Goal: Task Accomplishment & Management: Use online tool/utility

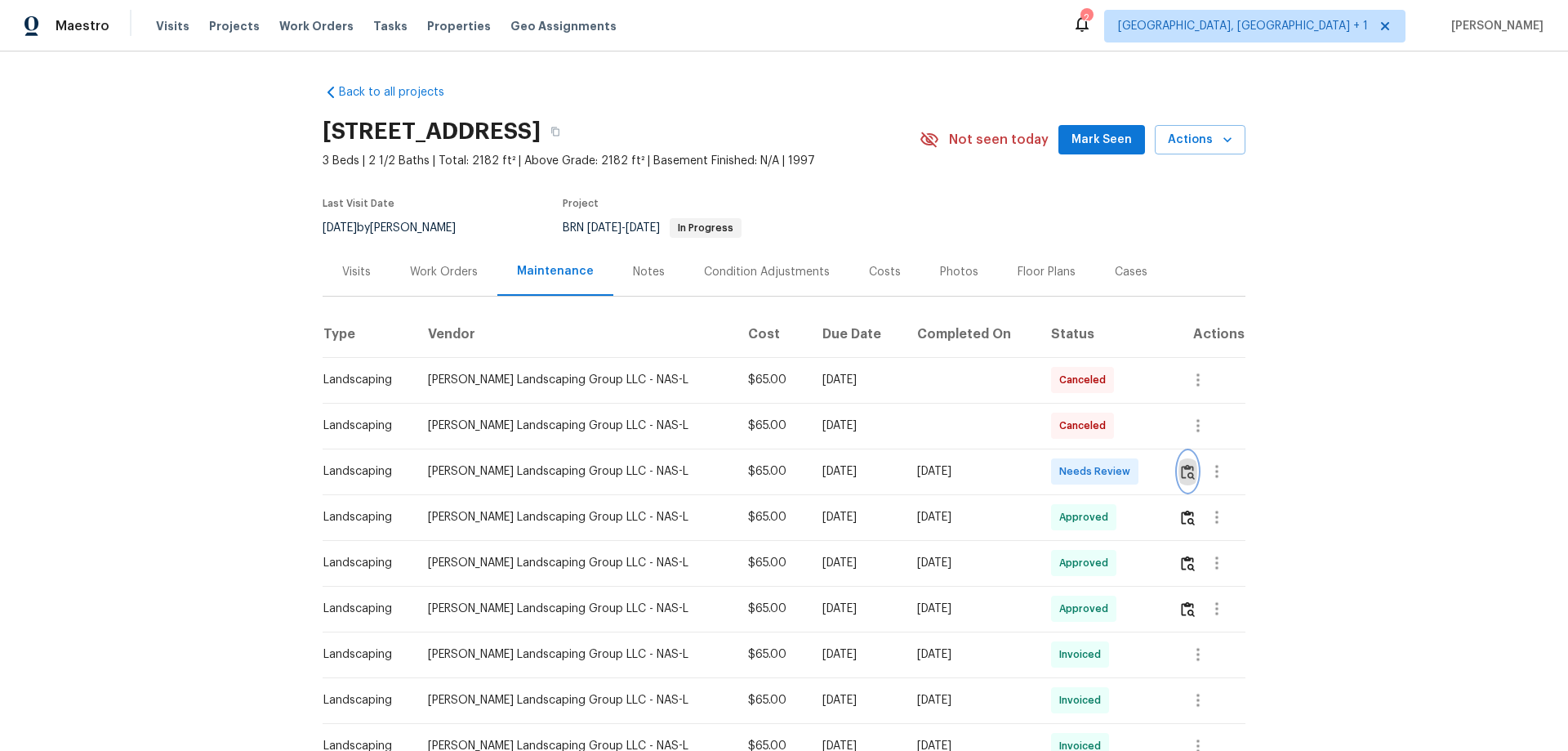
click at [1178, 480] on button "button" at bounding box center [1188, 470] width 19 height 39
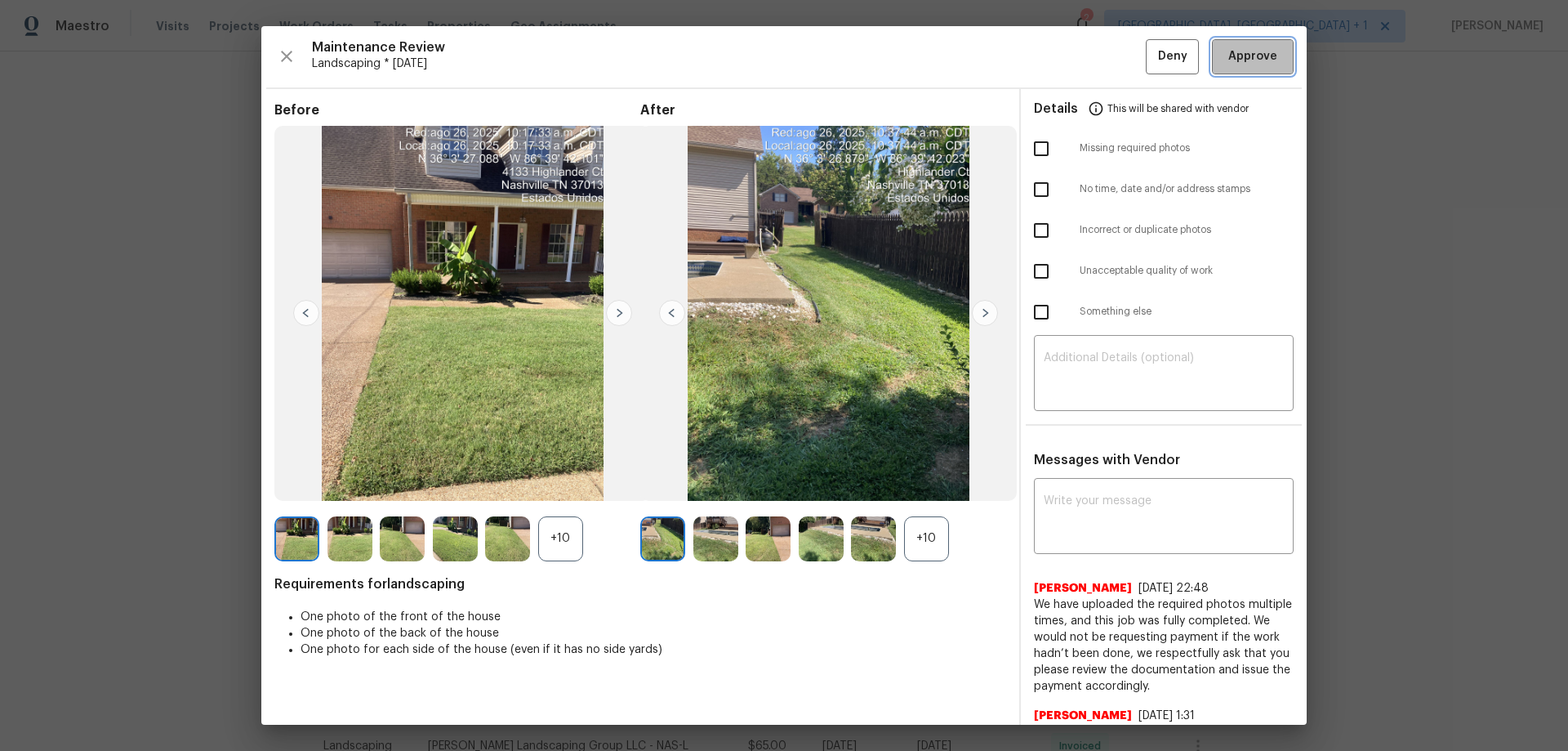
click at [1211, 57] on button "Approve" at bounding box center [1252, 56] width 81 height 35
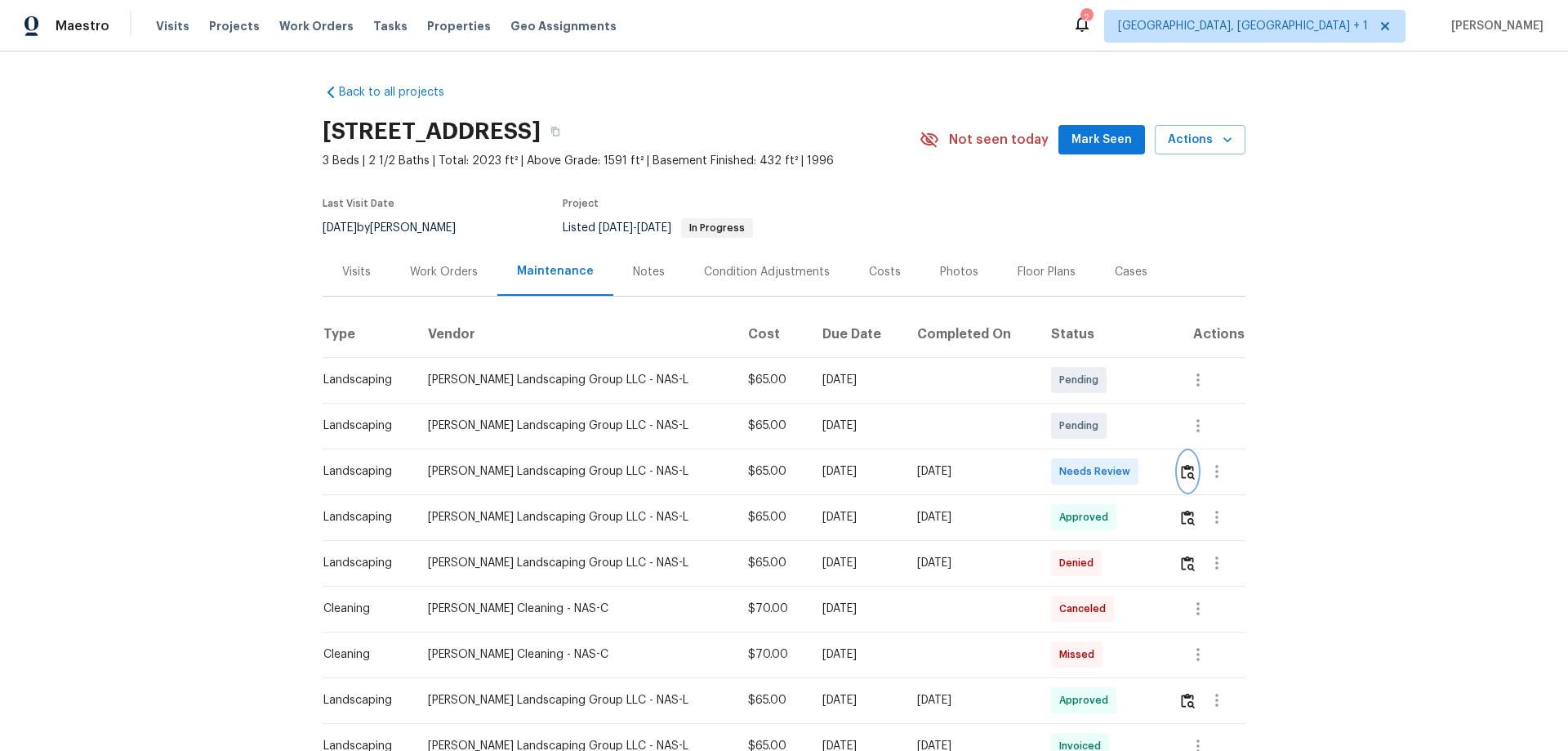
click at [1115, 465] on button "button" at bounding box center [1188, 470] width 19 height 39
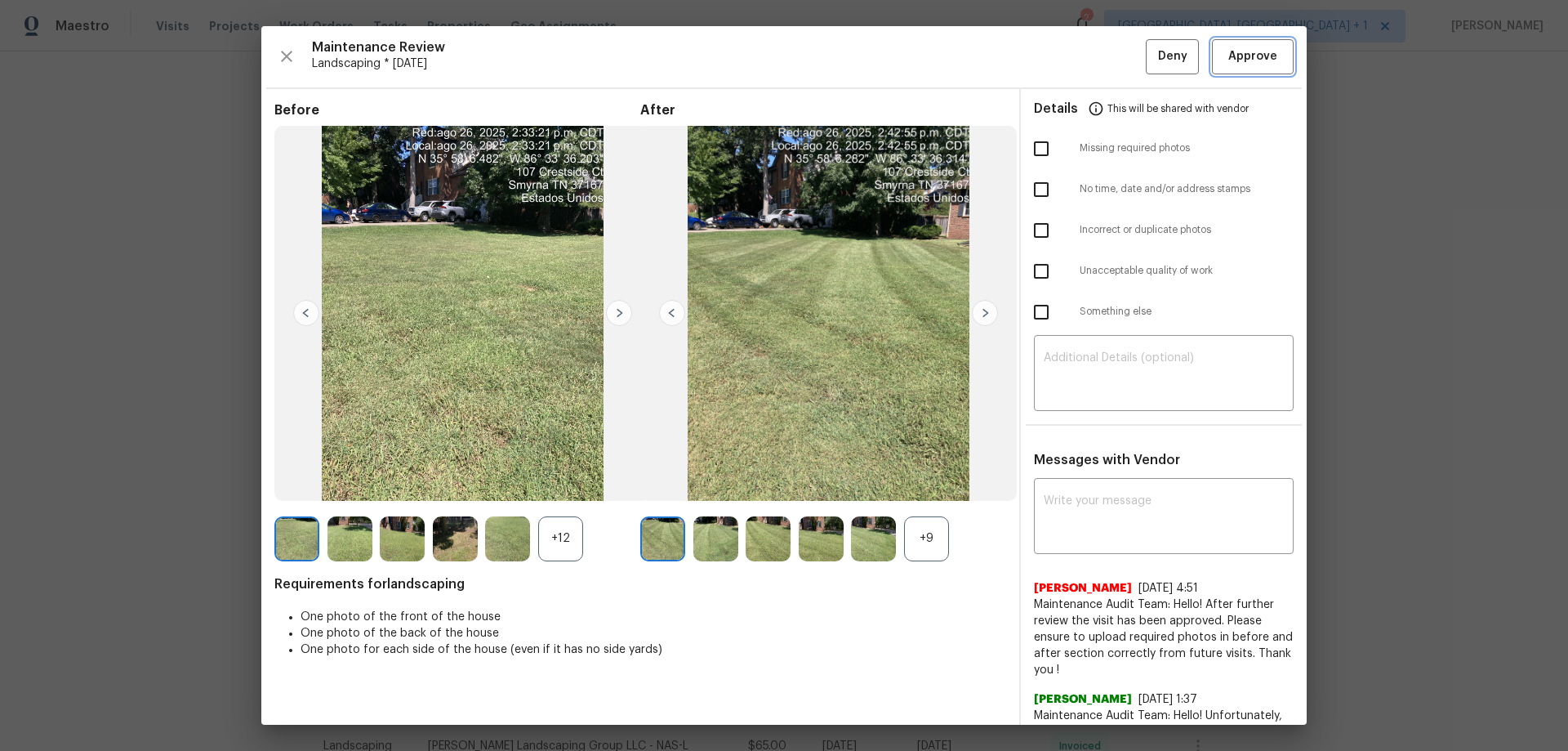
click at [1115, 69] on button "Approve" at bounding box center [1252, 56] width 81 height 35
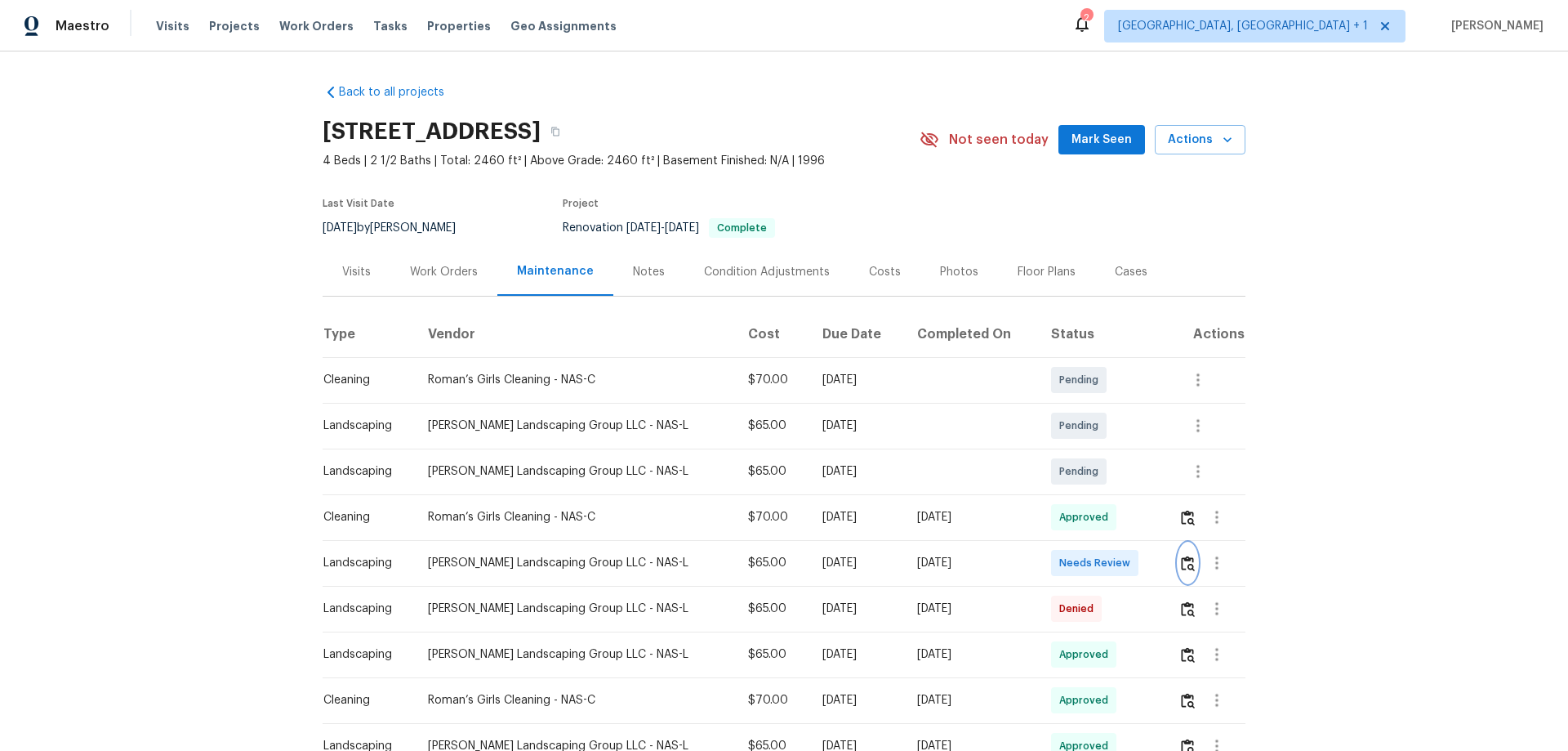
click at [1181, 559] on img "button" at bounding box center [1188, 563] width 14 height 15
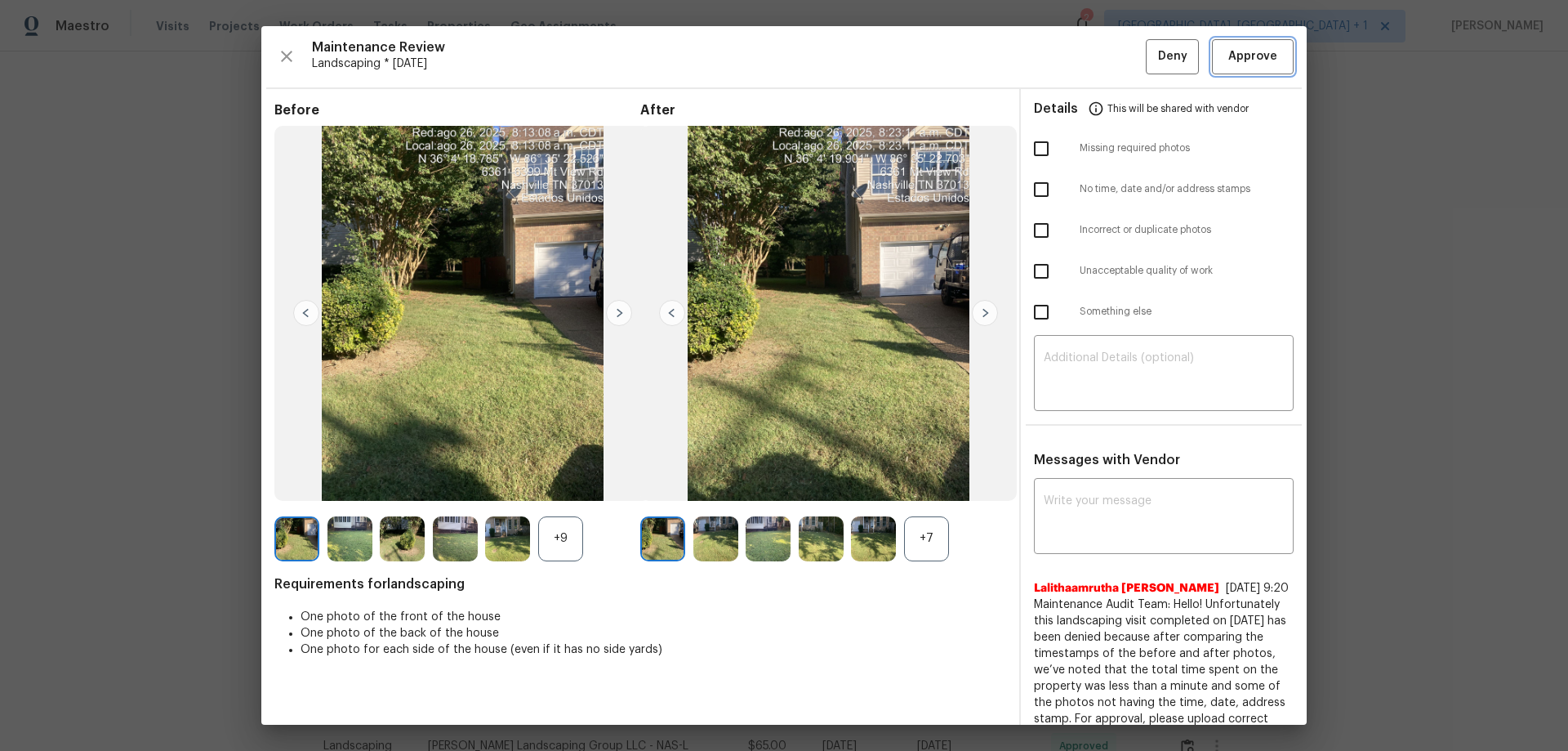
click at [1256, 69] on button "Approve" at bounding box center [1252, 56] width 81 height 35
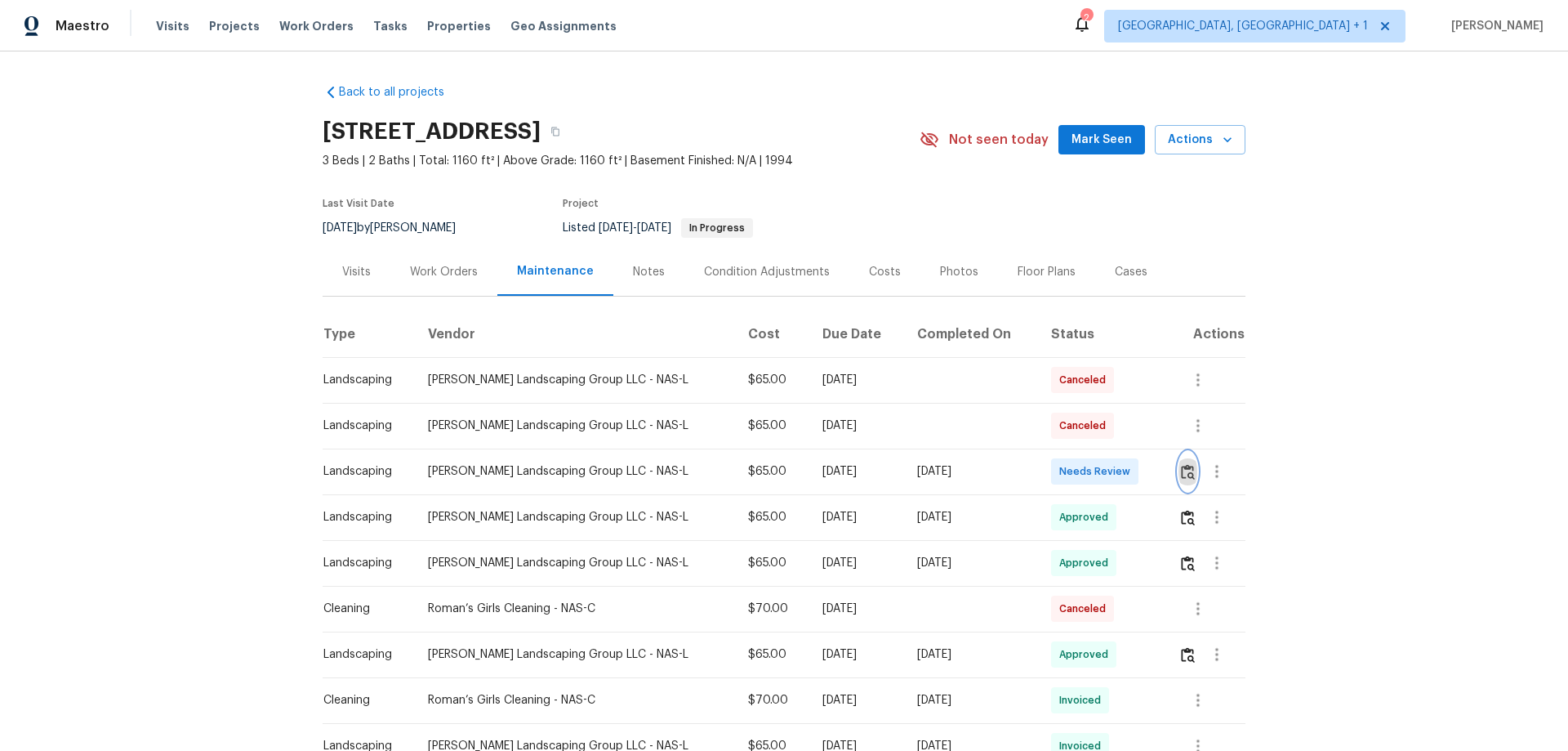
click at [1181, 467] on img "button" at bounding box center [1188, 471] width 14 height 15
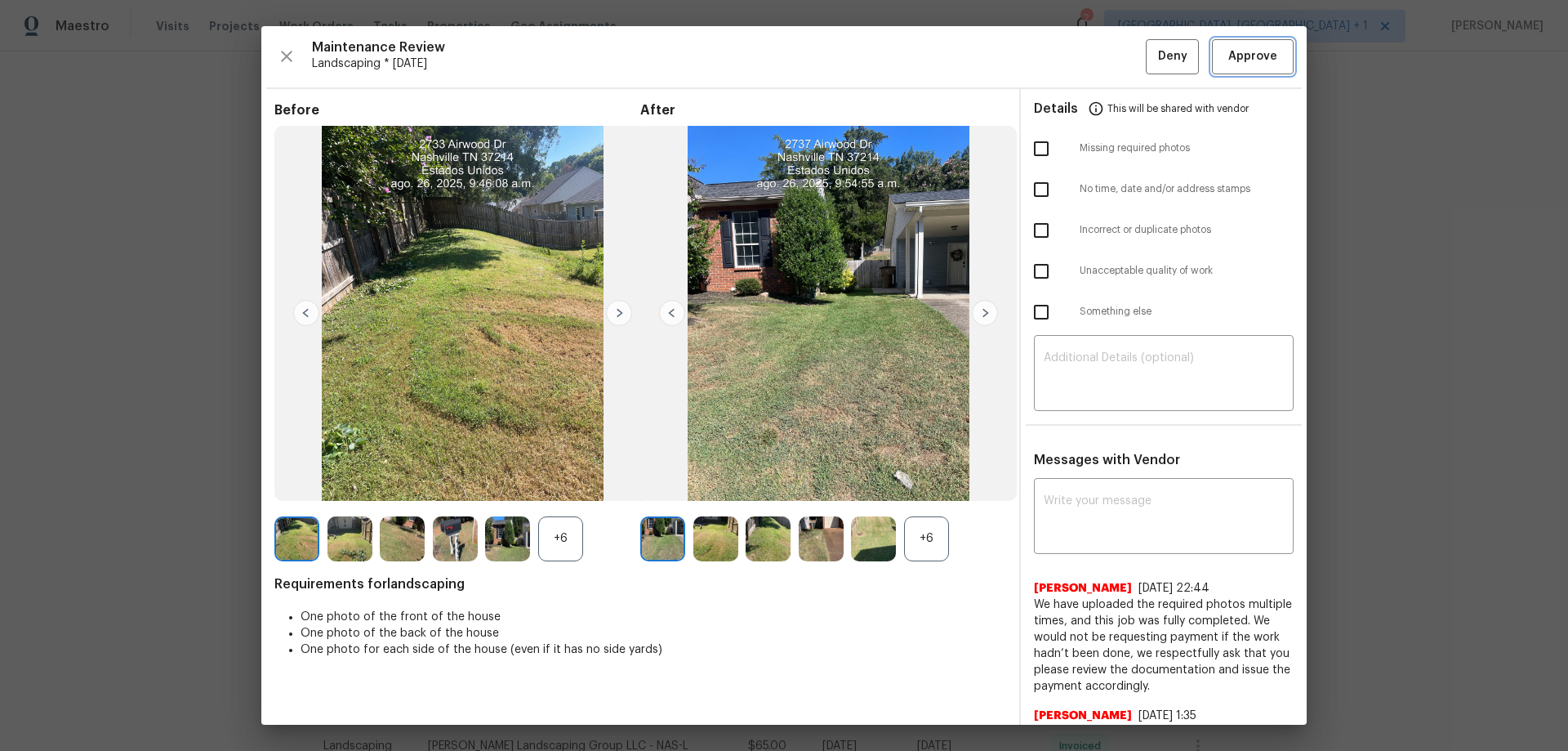
click at [1228, 62] on span "Approve" at bounding box center [1253, 57] width 49 height 21
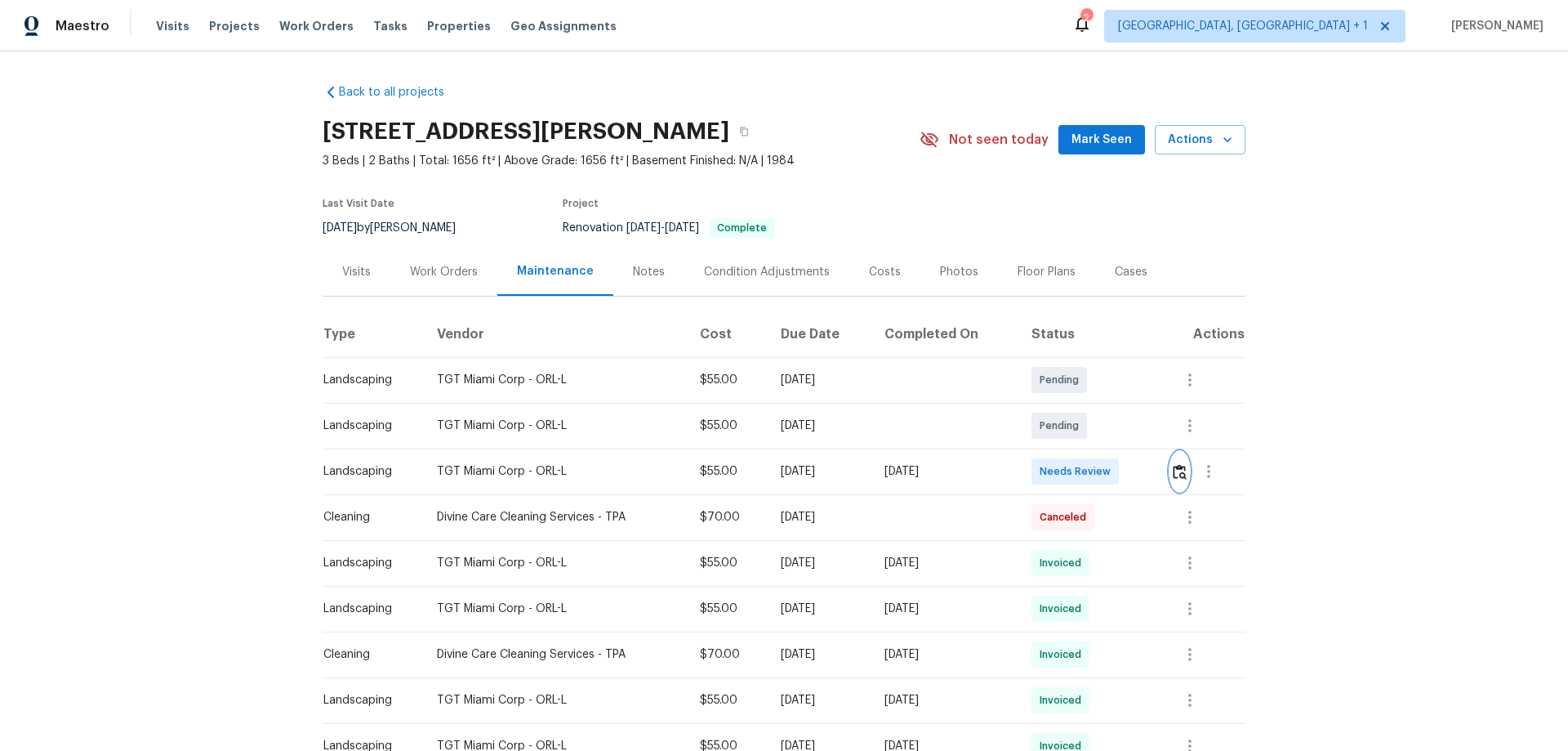
click at [1115, 476] on img "button" at bounding box center [1179, 471] width 14 height 15
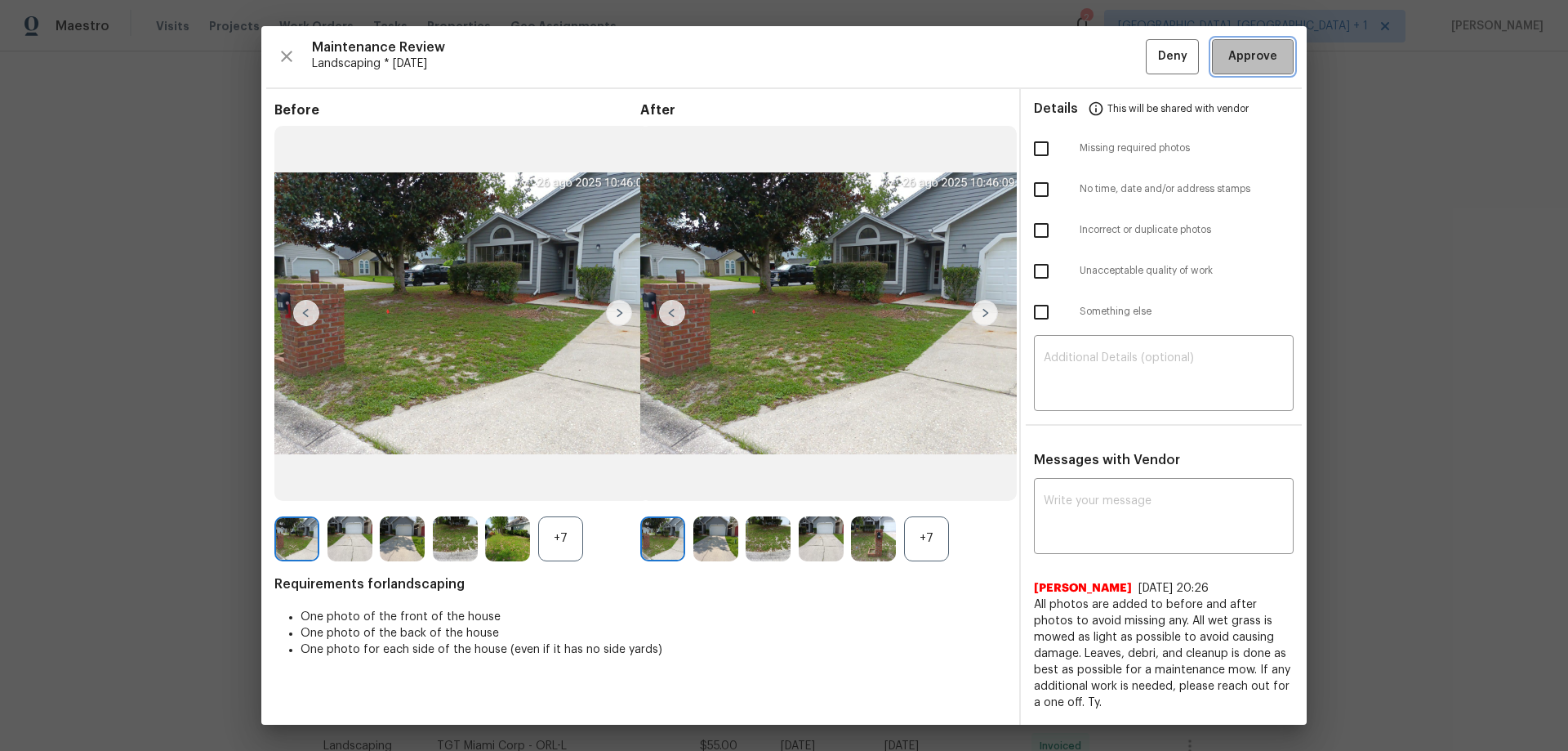
click at [1115, 60] on span "Approve" at bounding box center [1253, 57] width 49 height 21
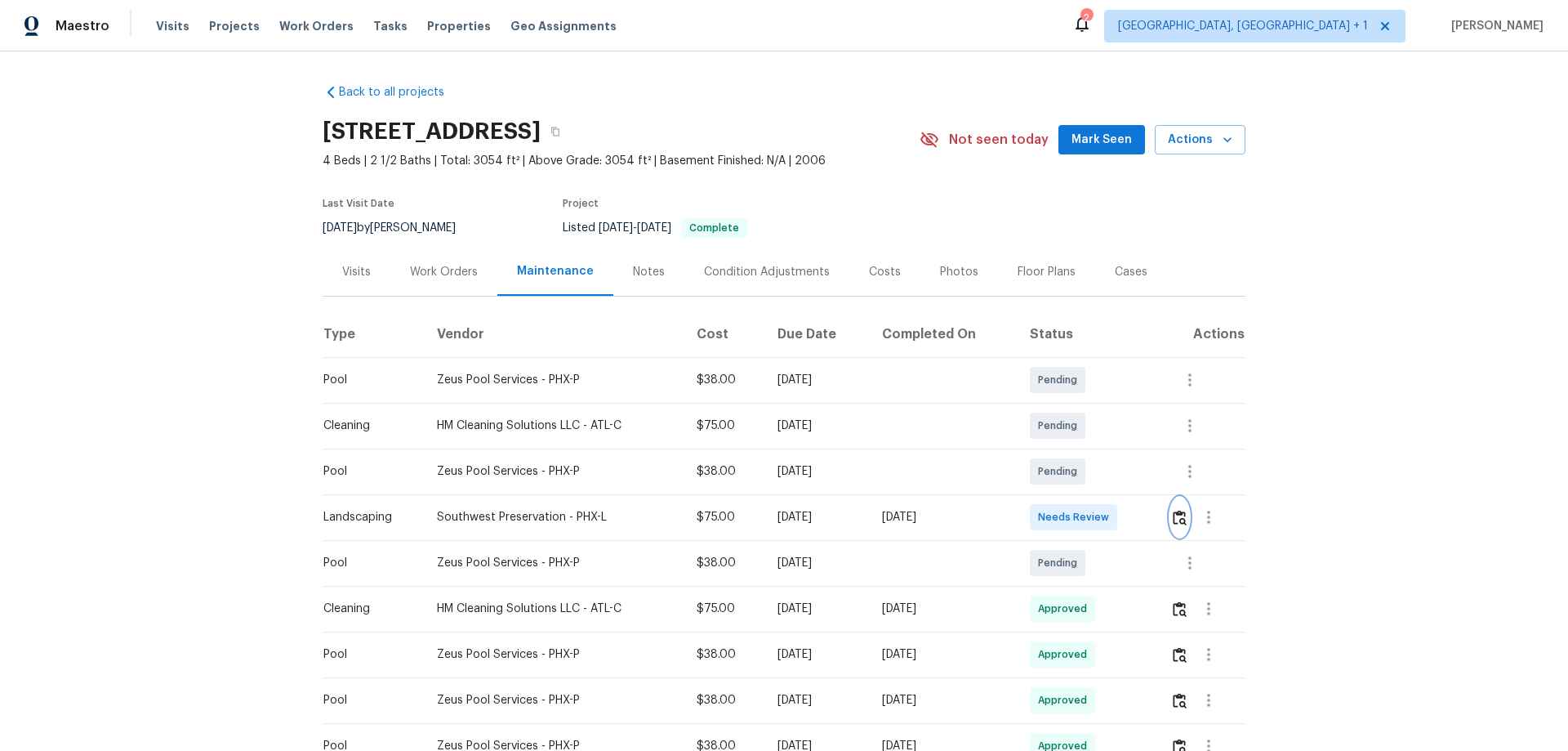
click at [1115, 495] on button "button" at bounding box center [1179, 516] width 19 height 39
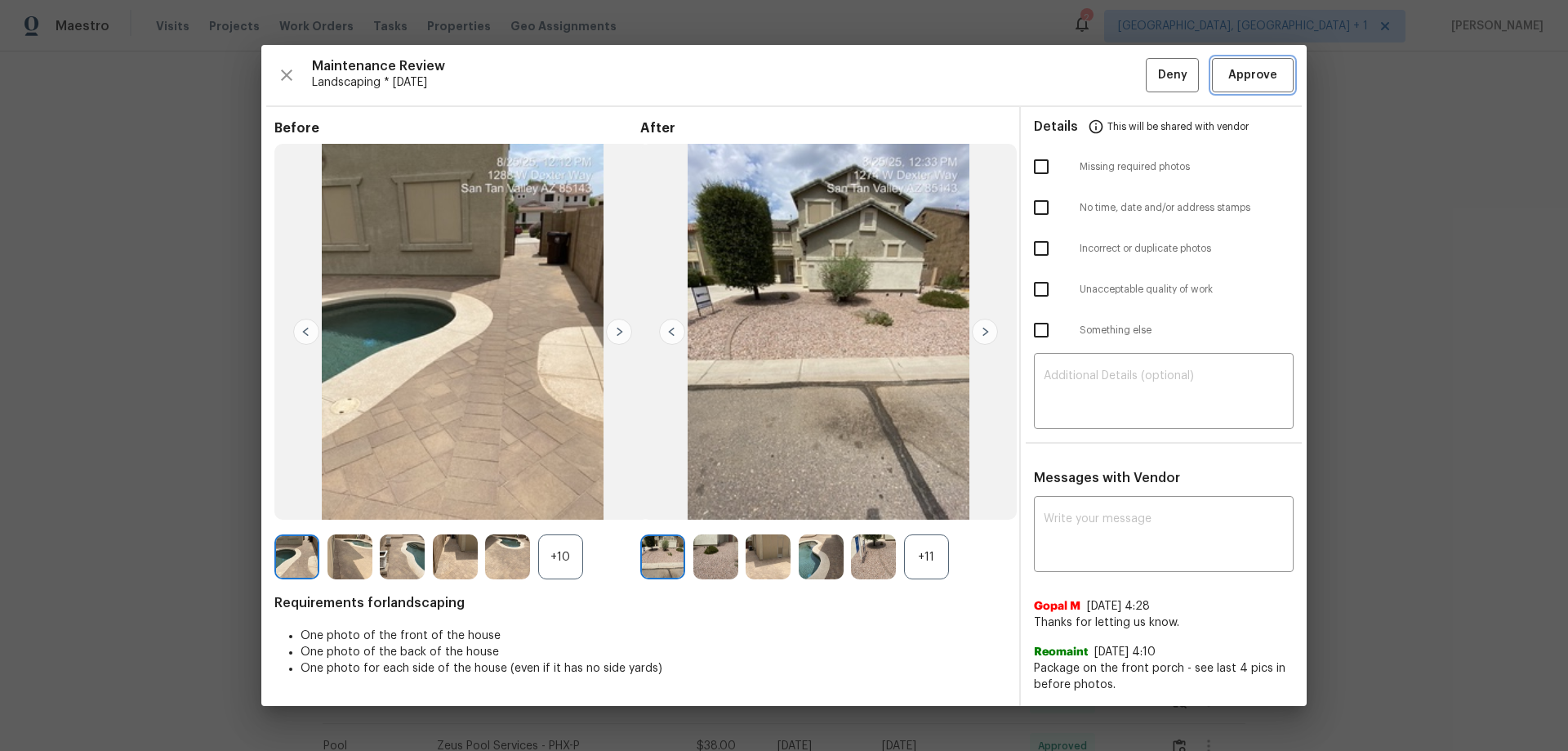
click at [1115, 77] on span "Approve" at bounding box center [1253, 76] width 49 height 21
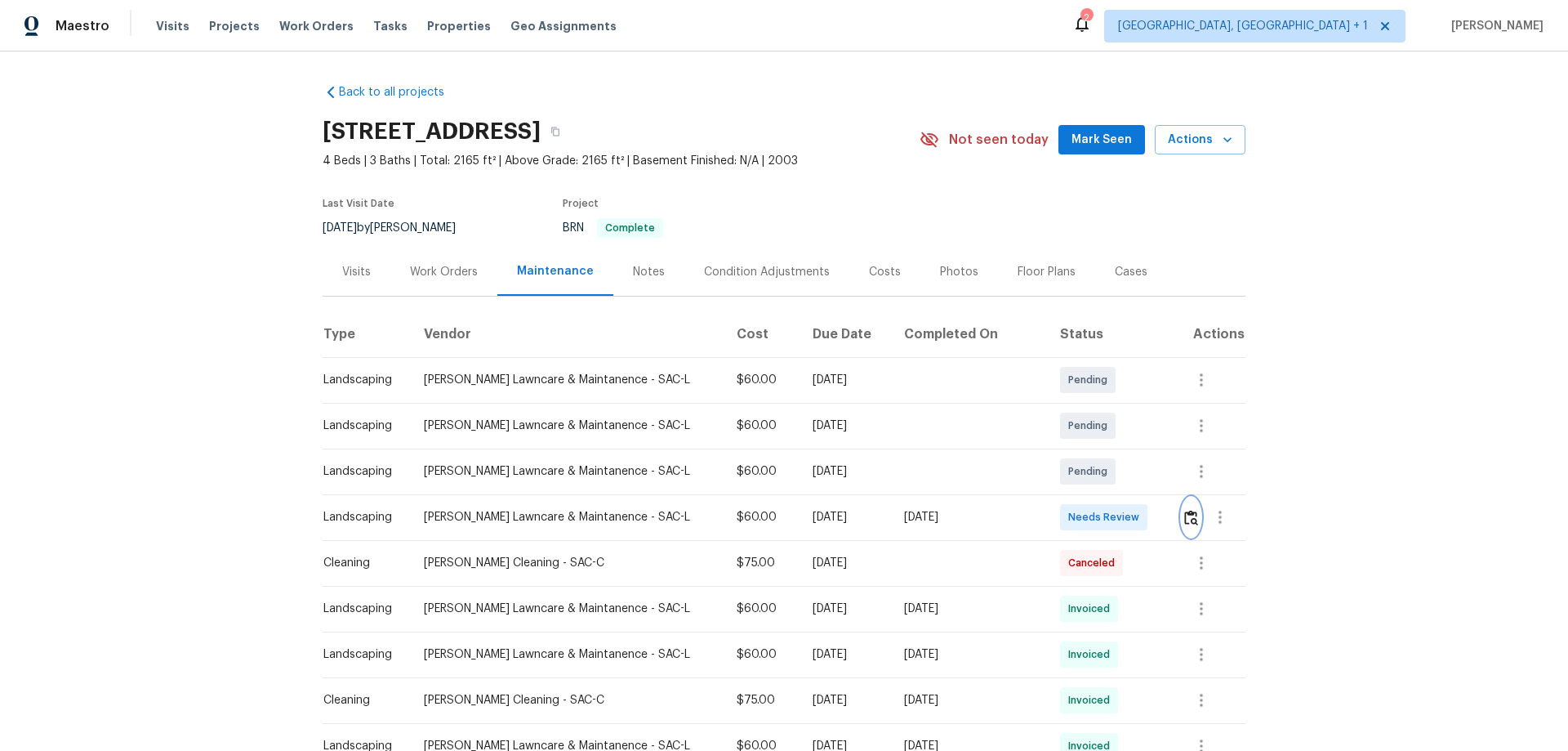
click at [1115, 495] on img "button" at bounding box center [1191, 517] width 14 height 15
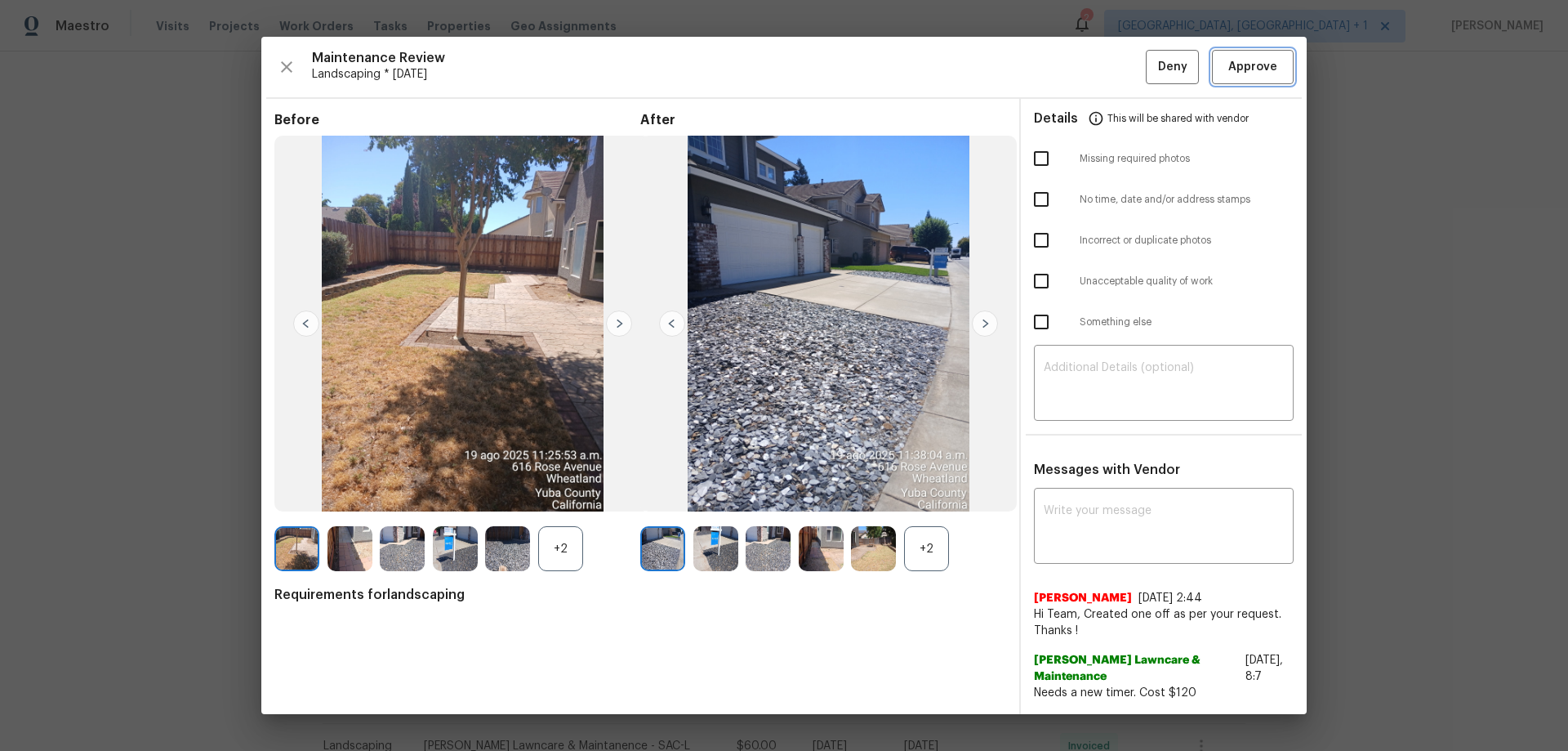
click at [1115, 70] on span "Approve" at bounding box center [1253, 67] width 49 height 21
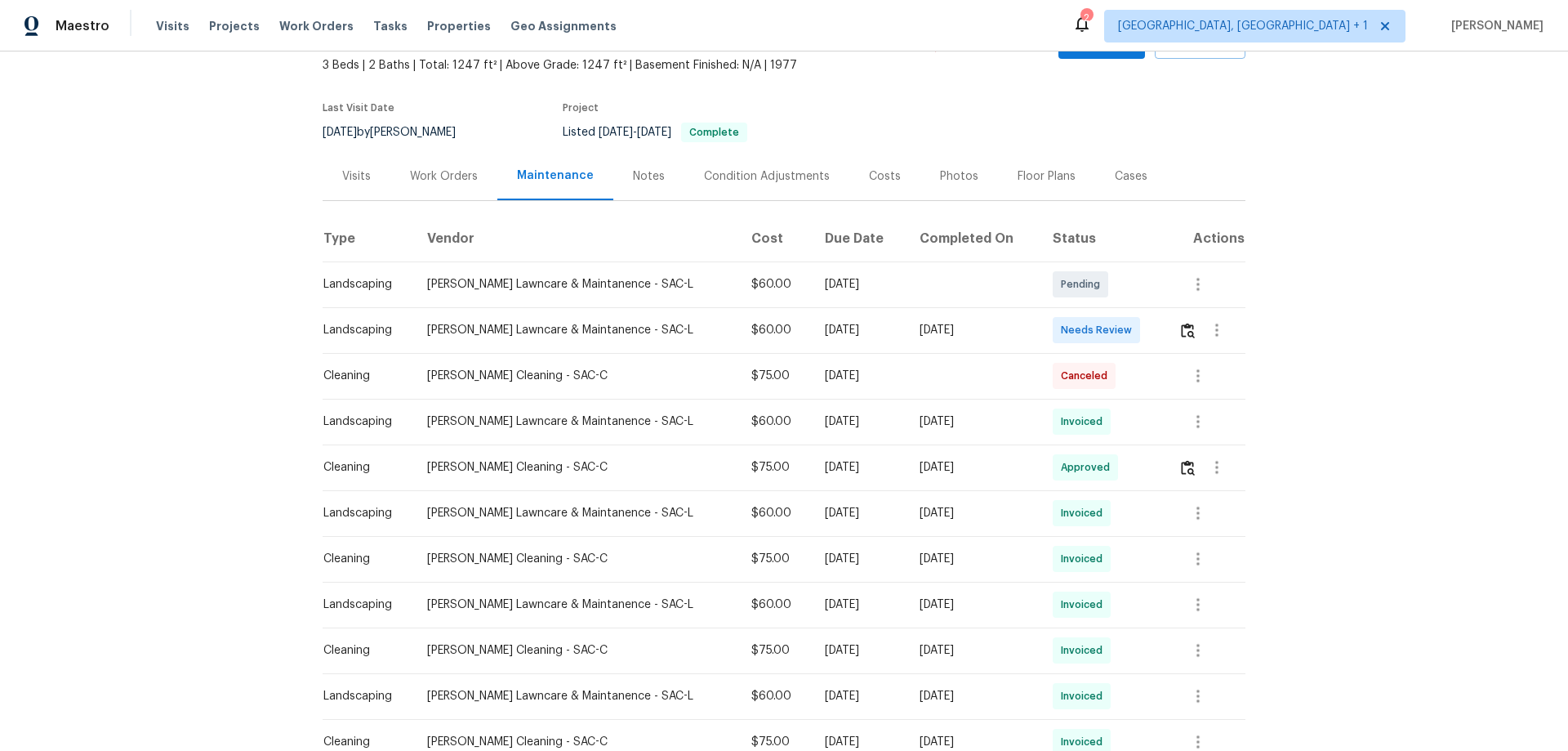
scroll to position [245, 0]
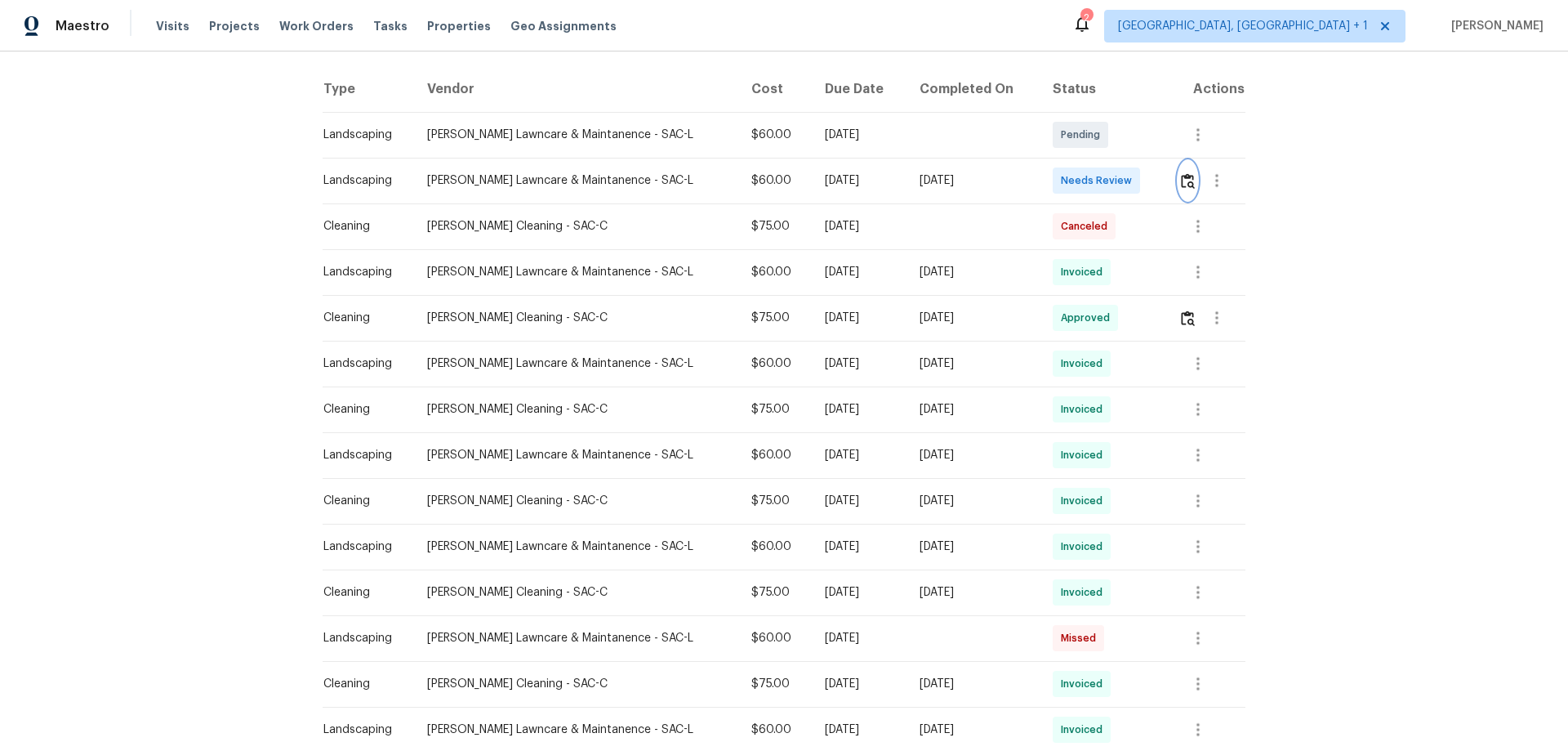
click at [1190, 188] on button "button" at bounding box center [1188, 180] width 19 height 39
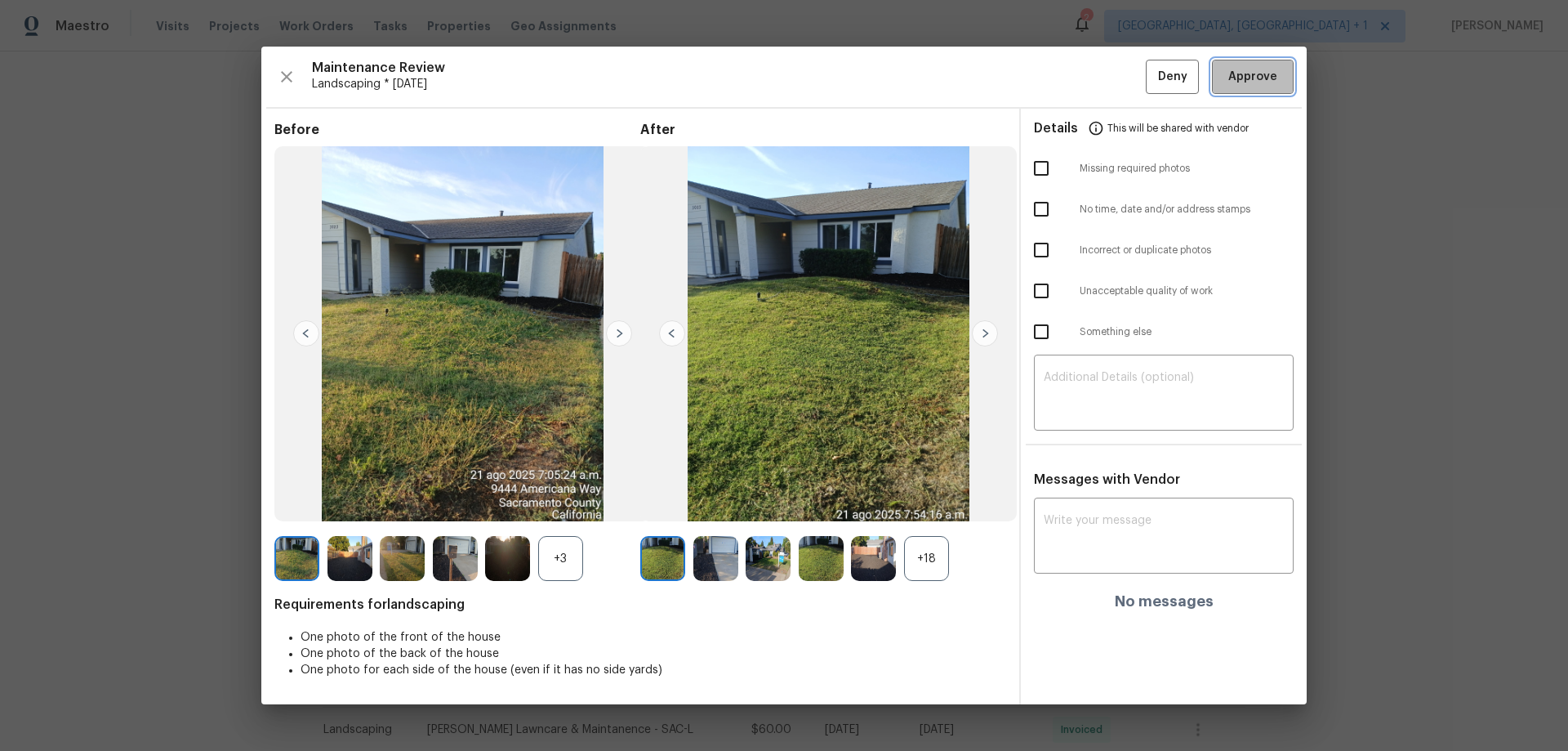
click at [1263, 69] on span "Approve" at bounding box center [1253, 78] width 49 height 21
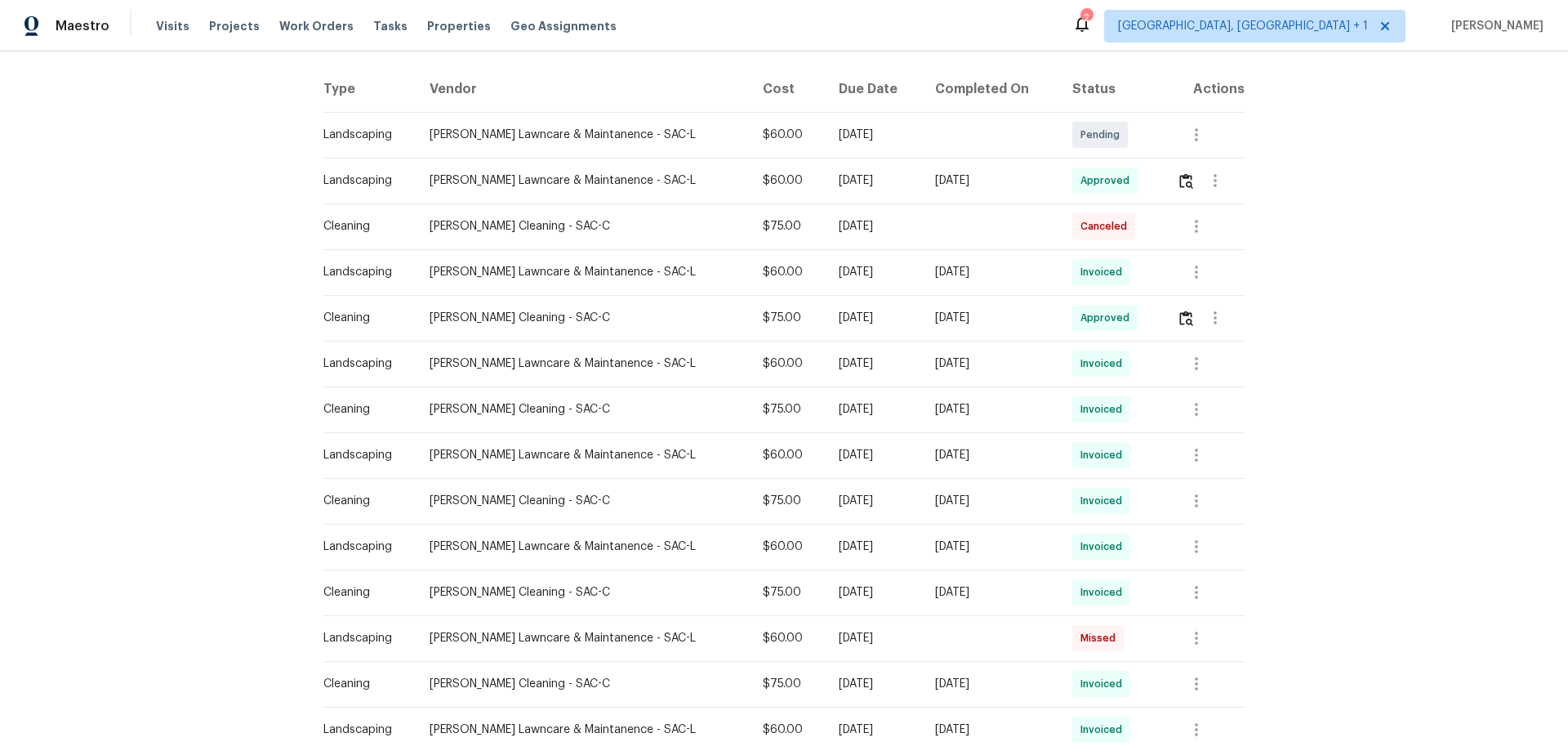
scroll to position [0, 0]
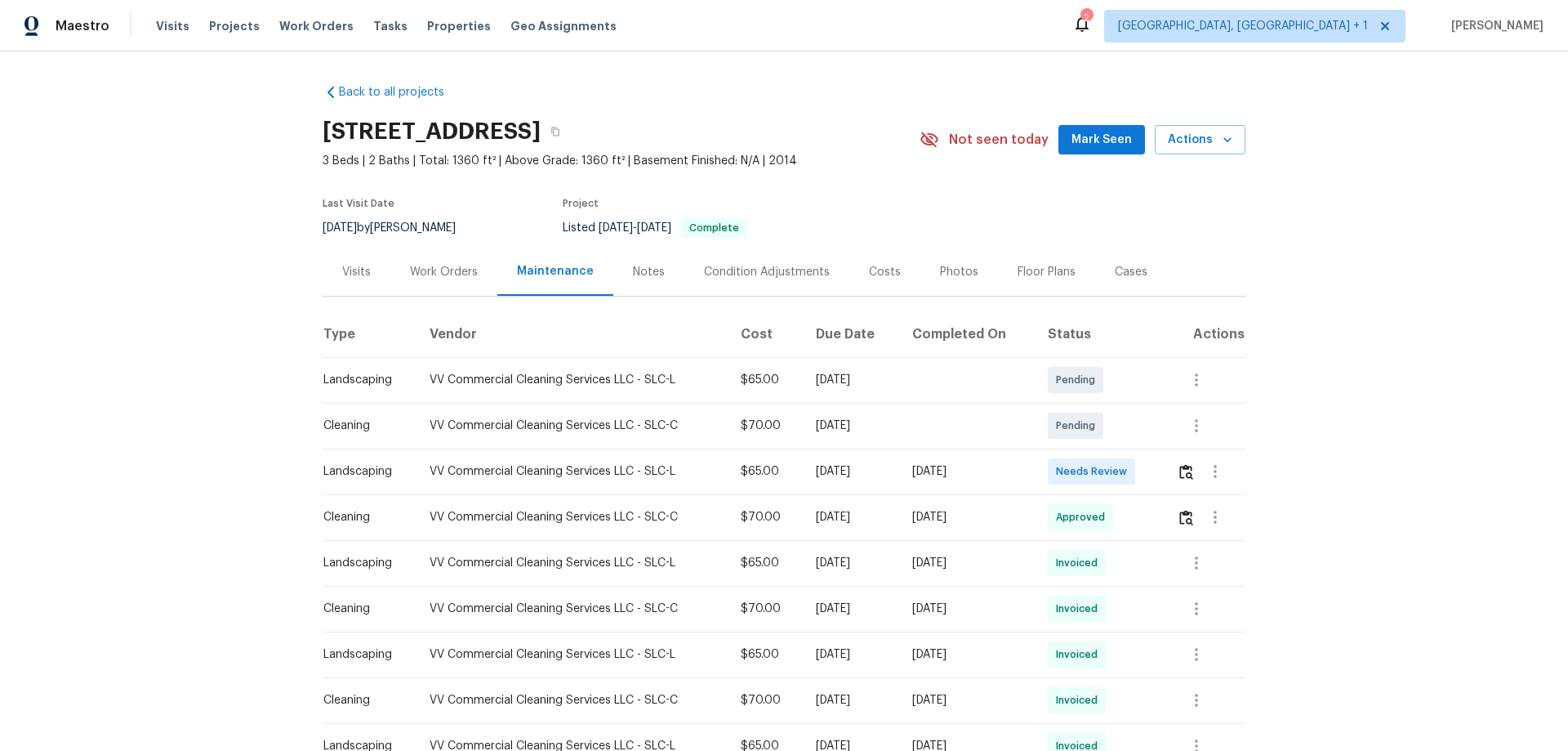
scroll to position [81, 0]
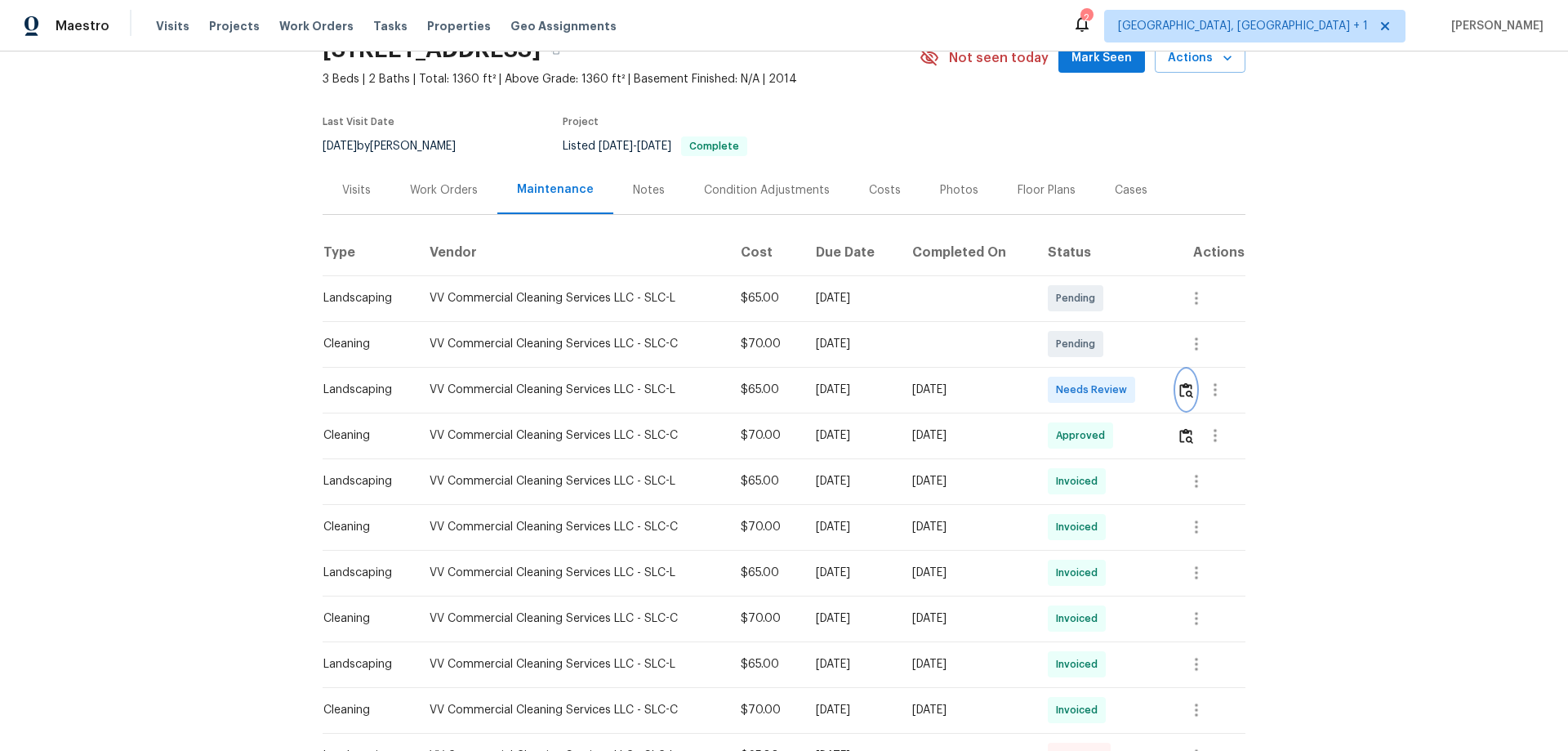
click at [1115, 385] on img "button" at bounding box center [1186, 390] width 14 height 15
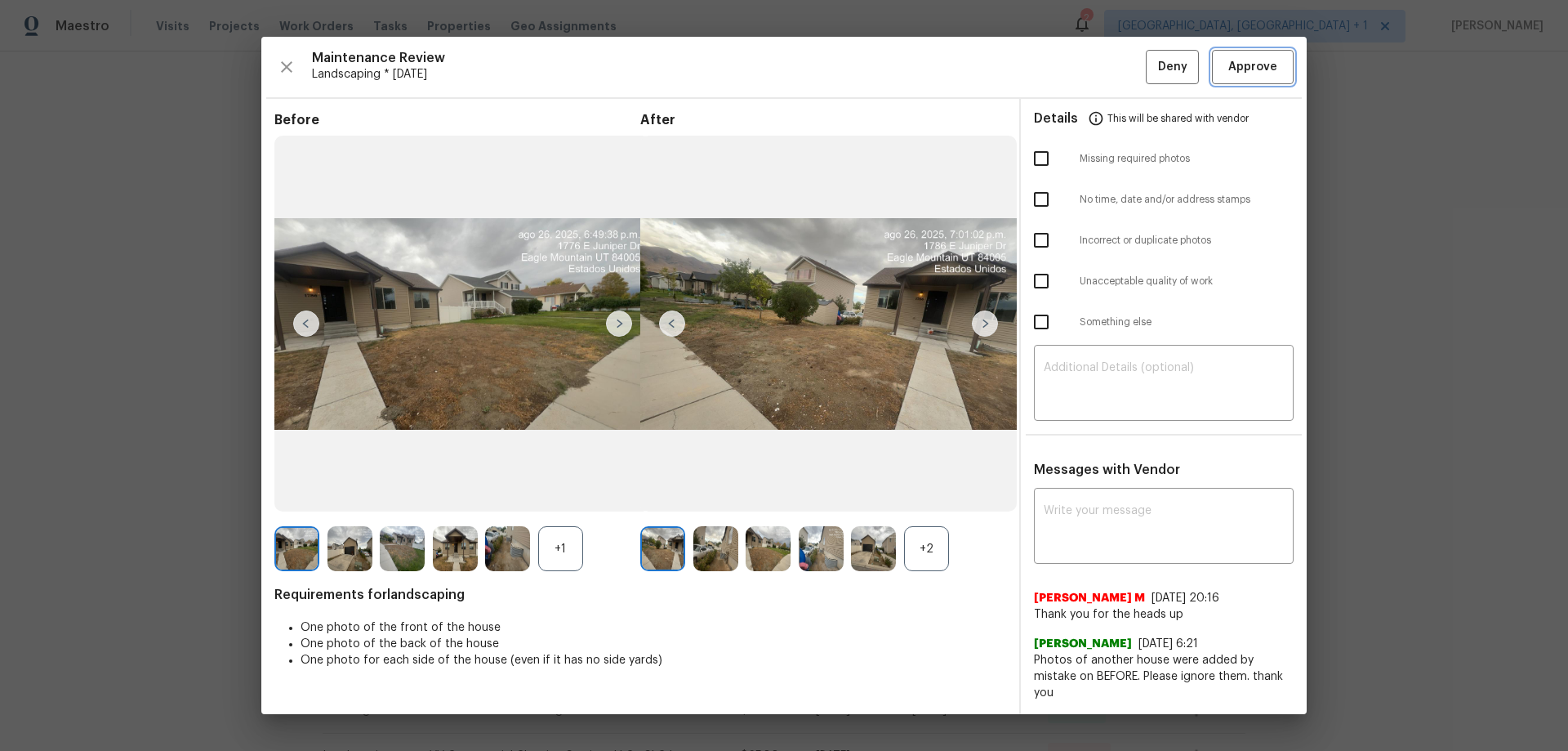
click at [1115, 69] on span "Approve" at bounding box center [1253, 67] width 49 height 21
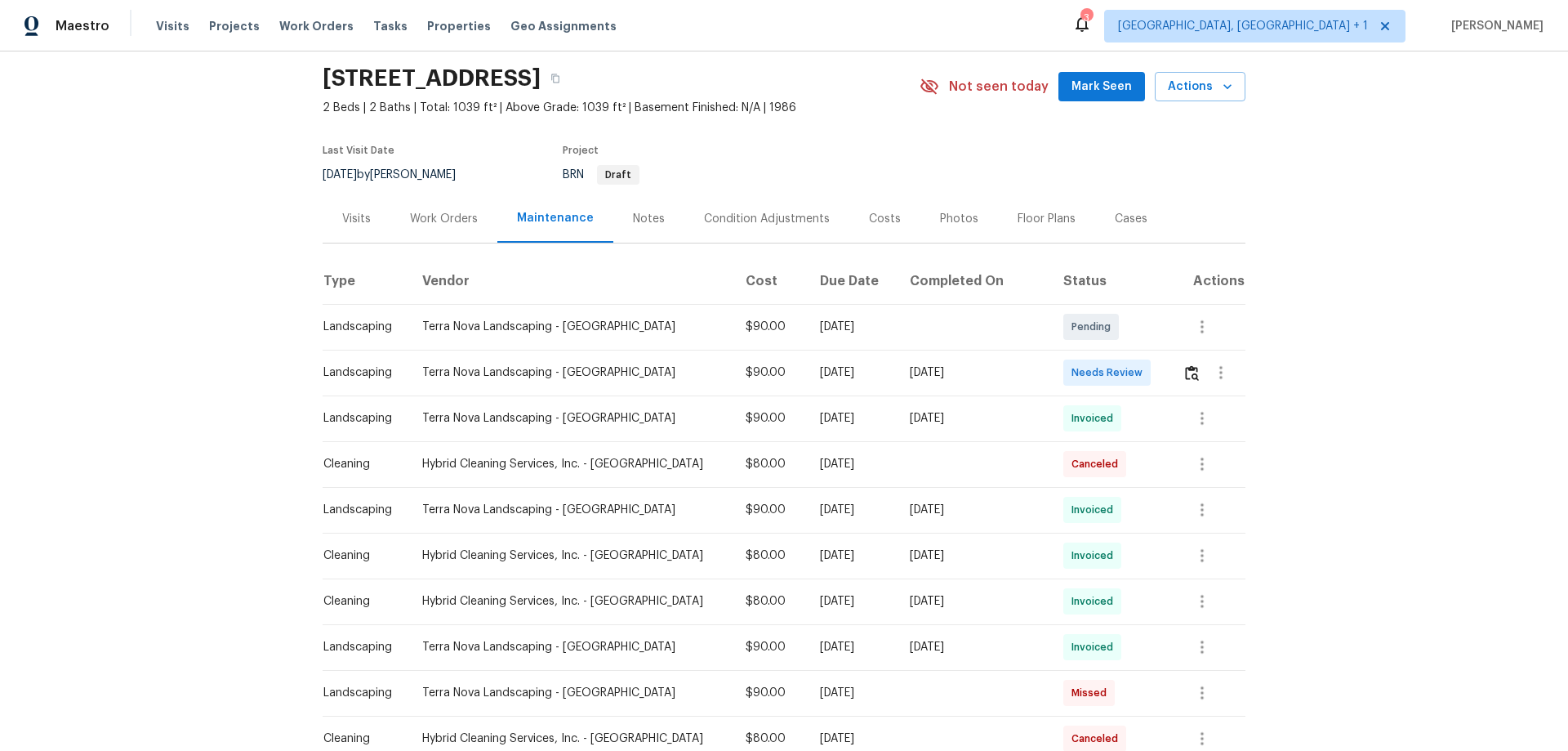
scroll to position [81, 0]
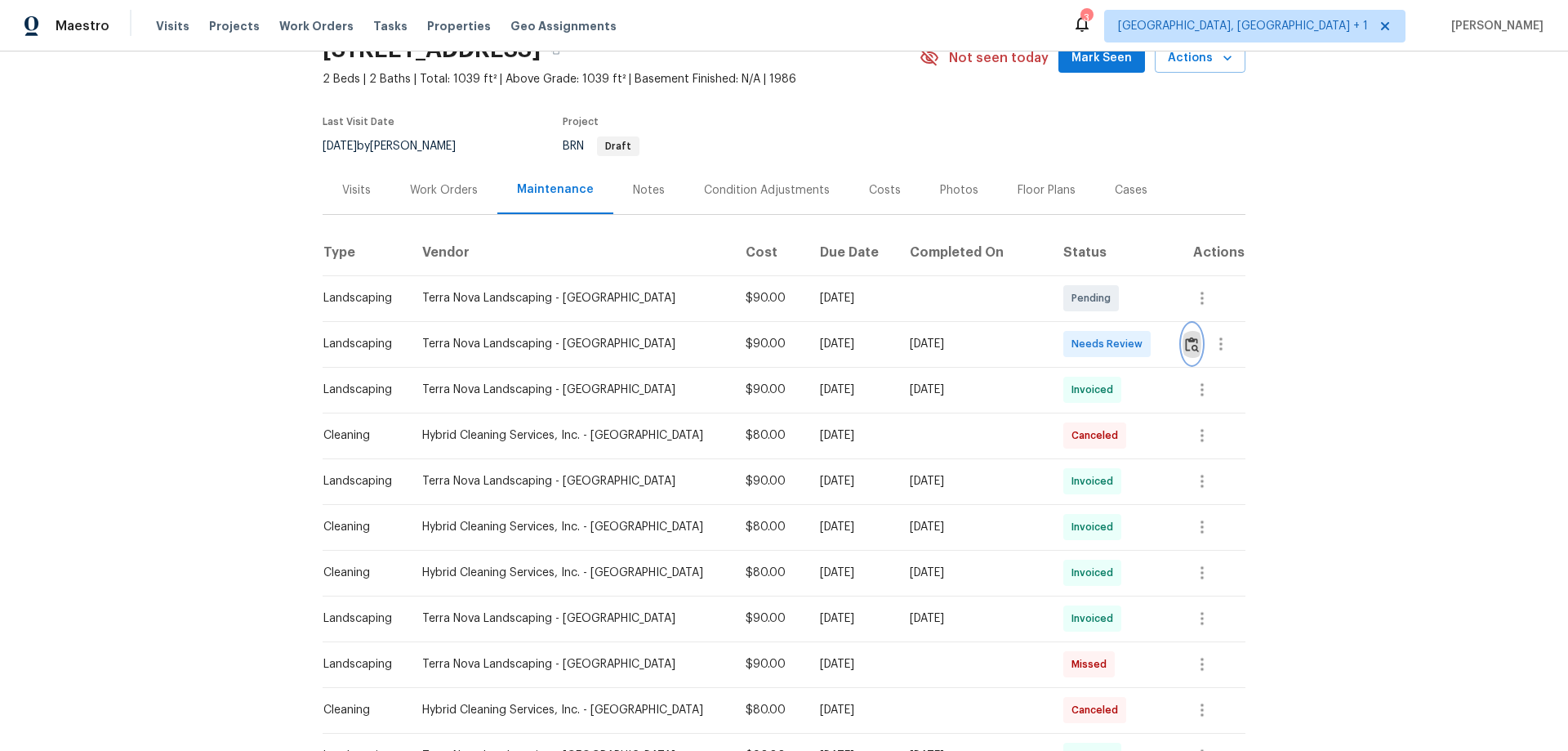
click at [1115, 344] on img "button" at bounding box center [1192, 344] width 14 height 15
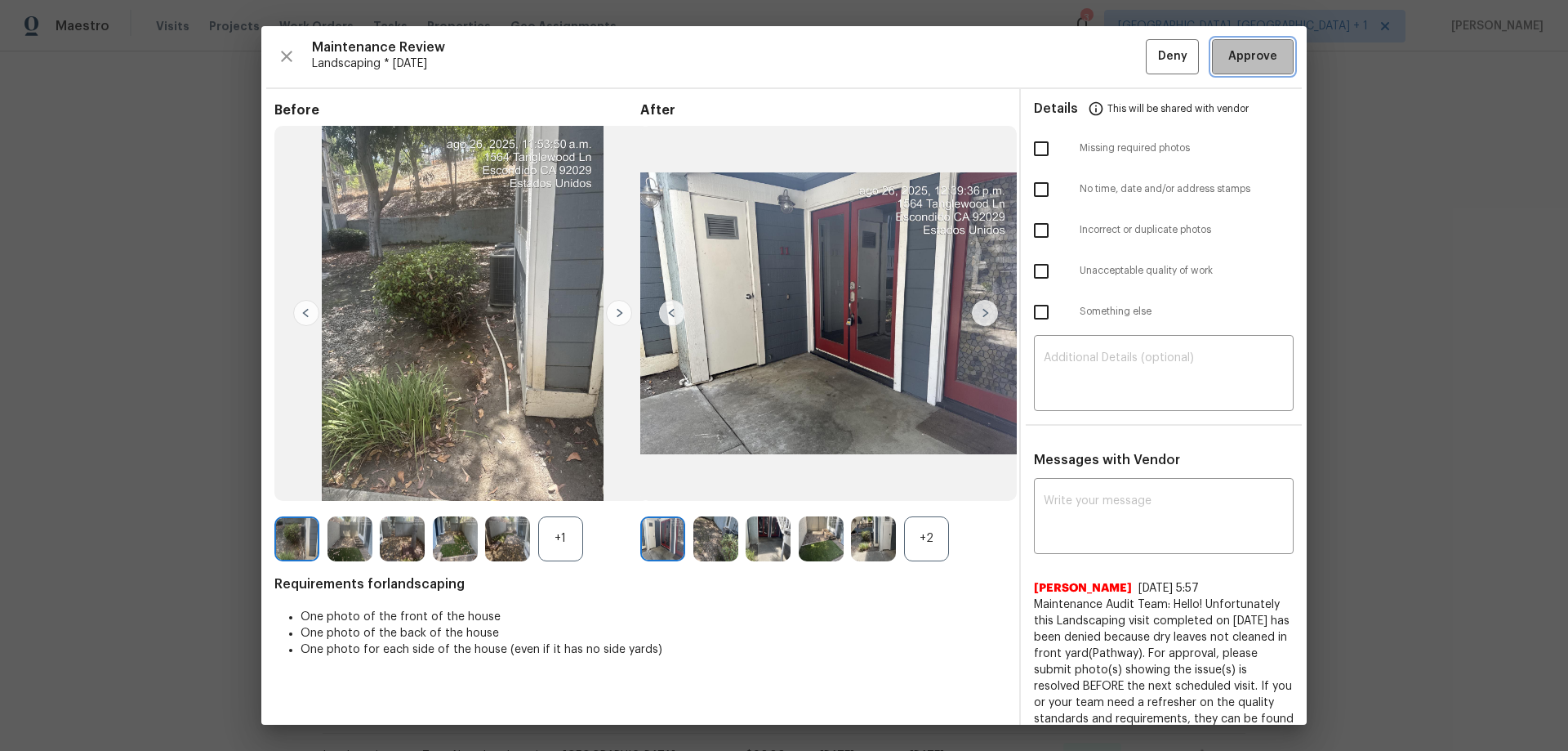
click at [1115, 62] on span "Approve" at bounding box center [1253, 57] width 49 height 21
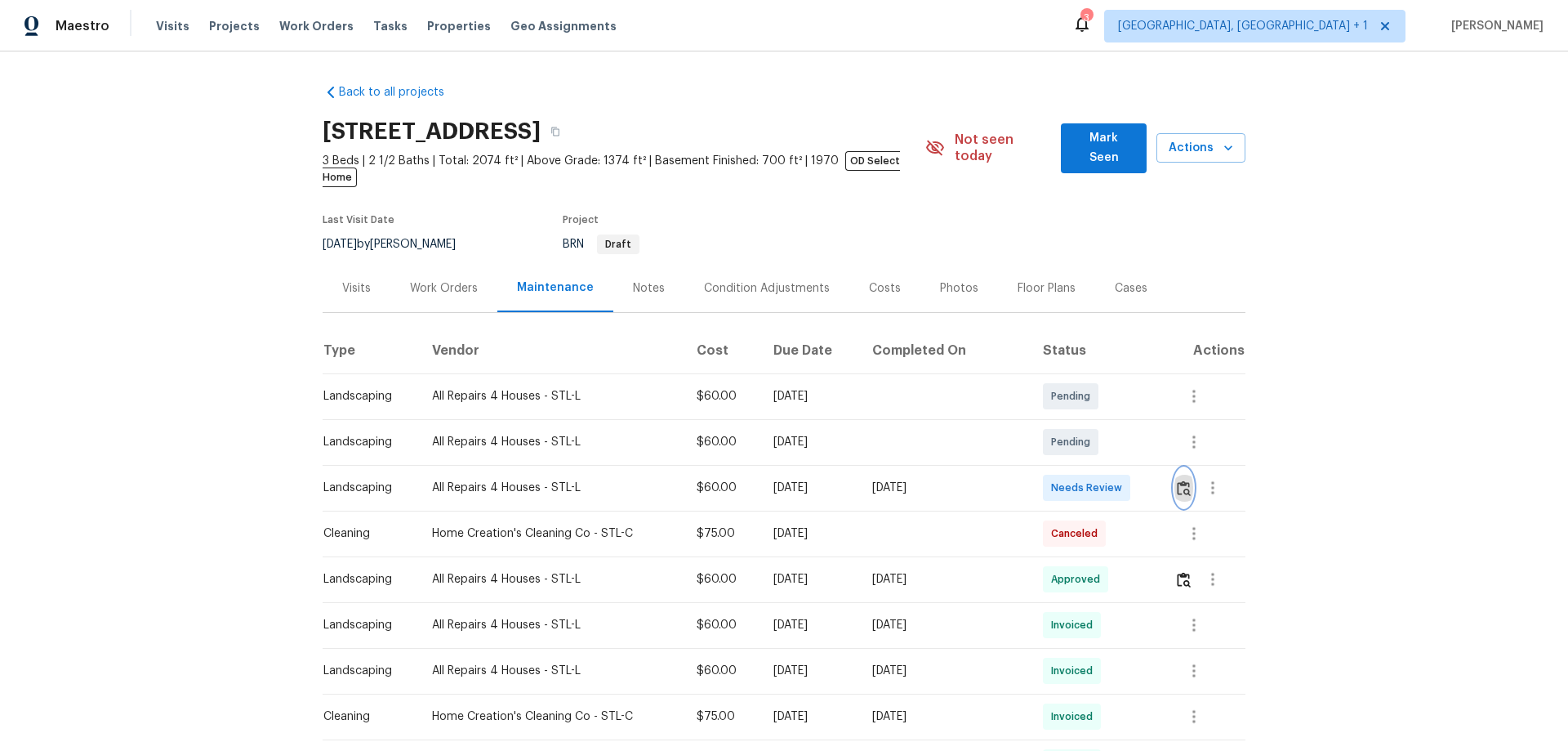
click at [1175, 468] on button "button" at bounding box center [1184, 487] width 19 height 39
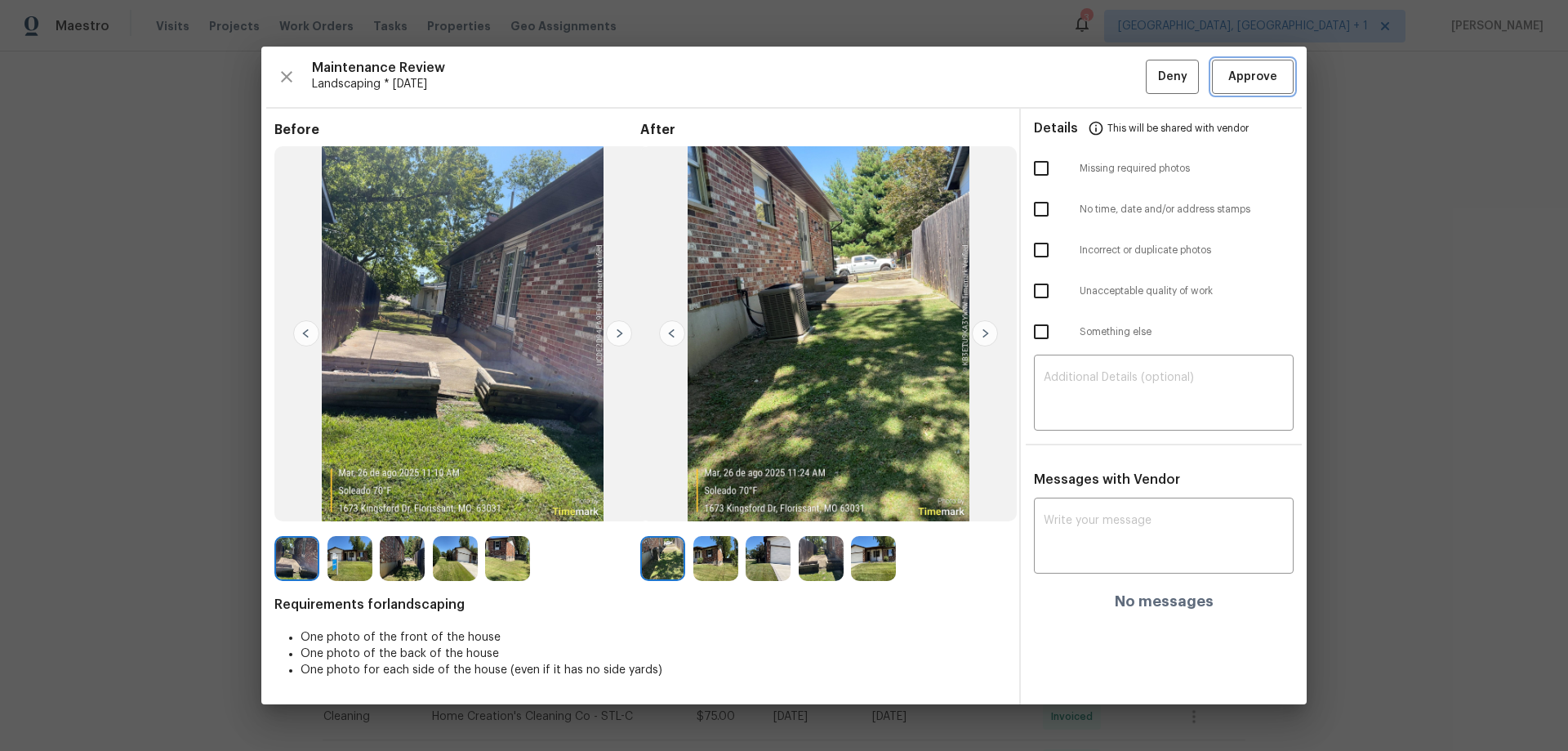
click at [1269, 80] on span "Approve" at bounding box center [1253, 78] width 49 height 21
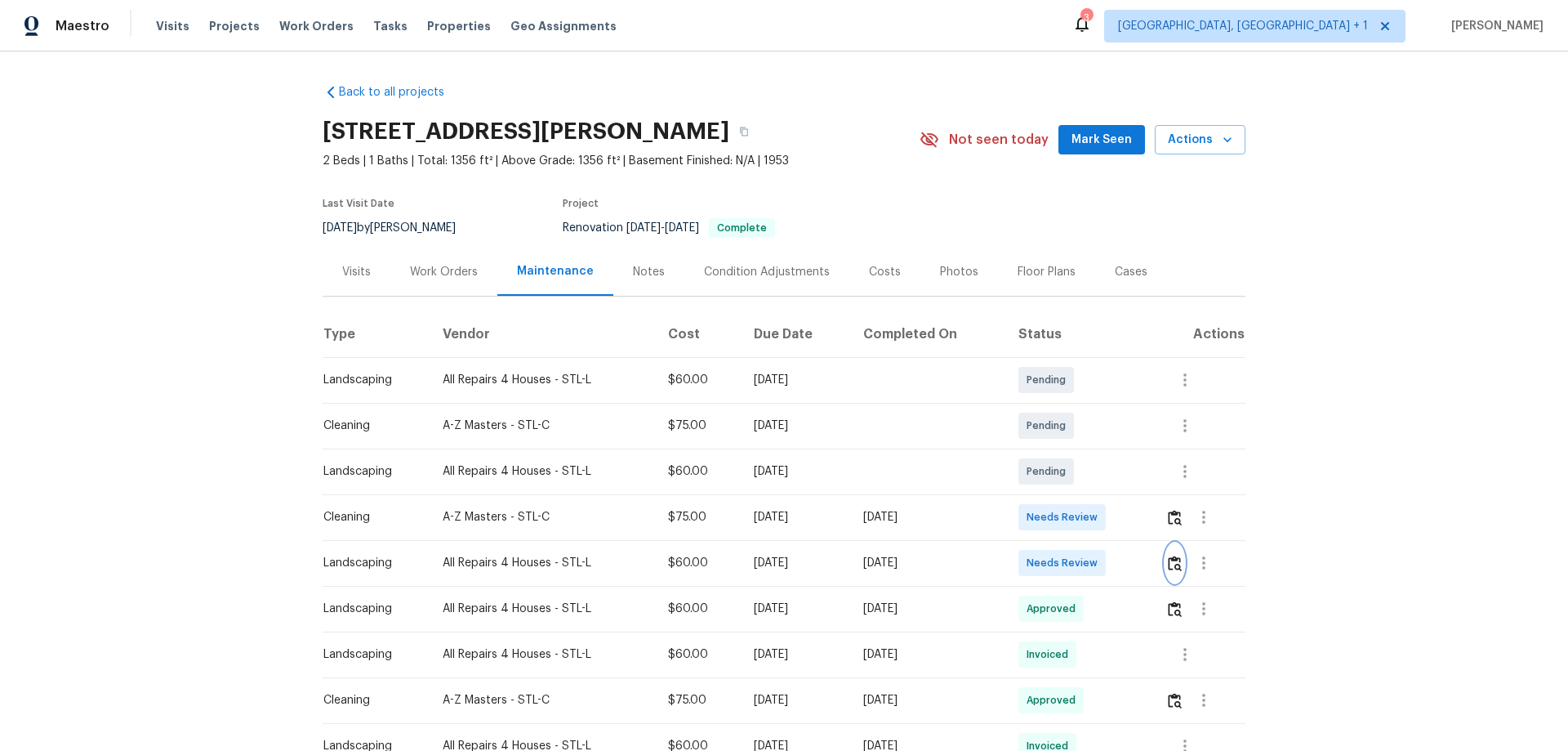
click at [1115, 495] on button "button" at bounding box center [1175, 562] width 19 height 39
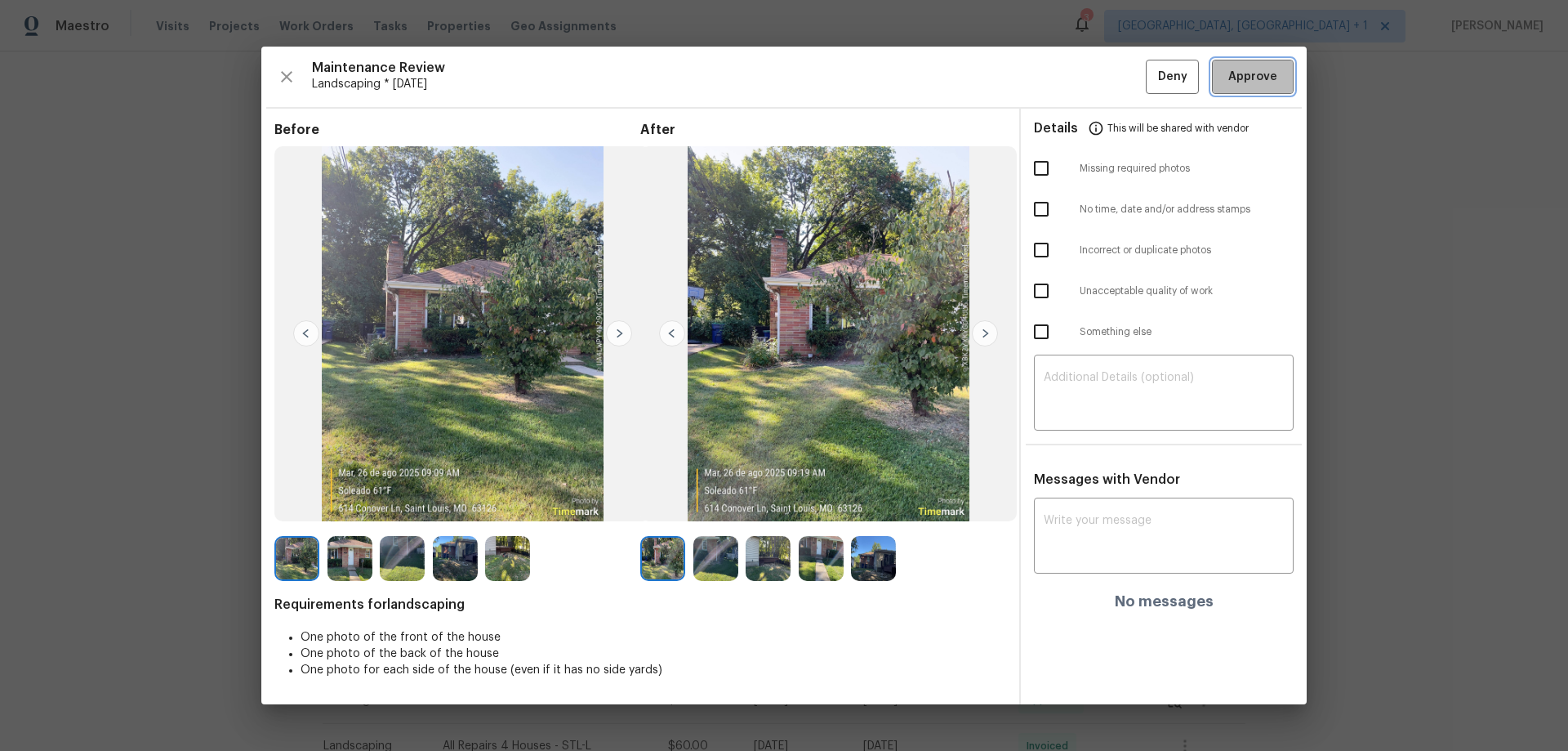
click at [1115, 77] on span "Approve" at bounding box center [1253, 78] width 49 height 21
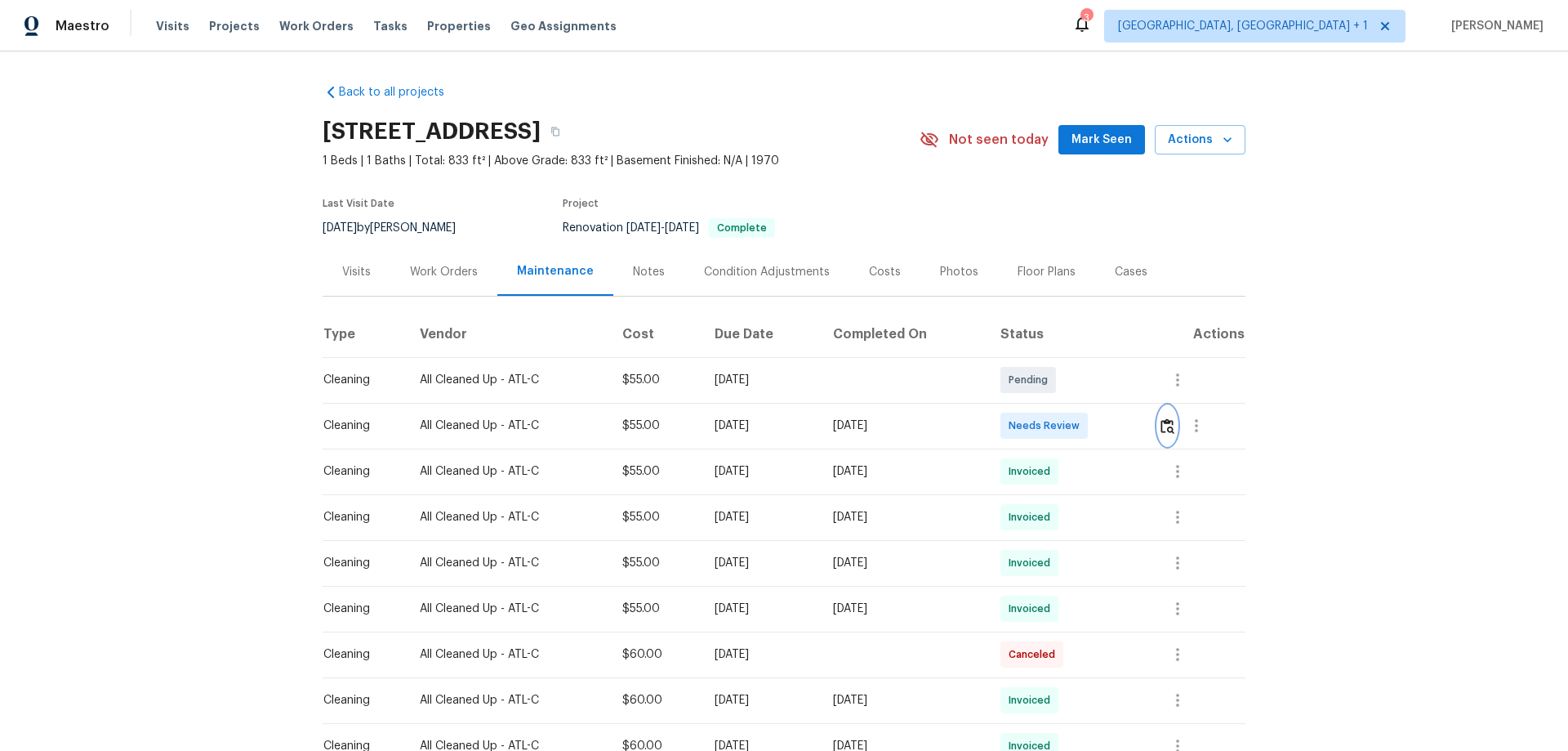
click at [1115, 425] on img "button" at bounding box center [1167, 426] width 14 height 15
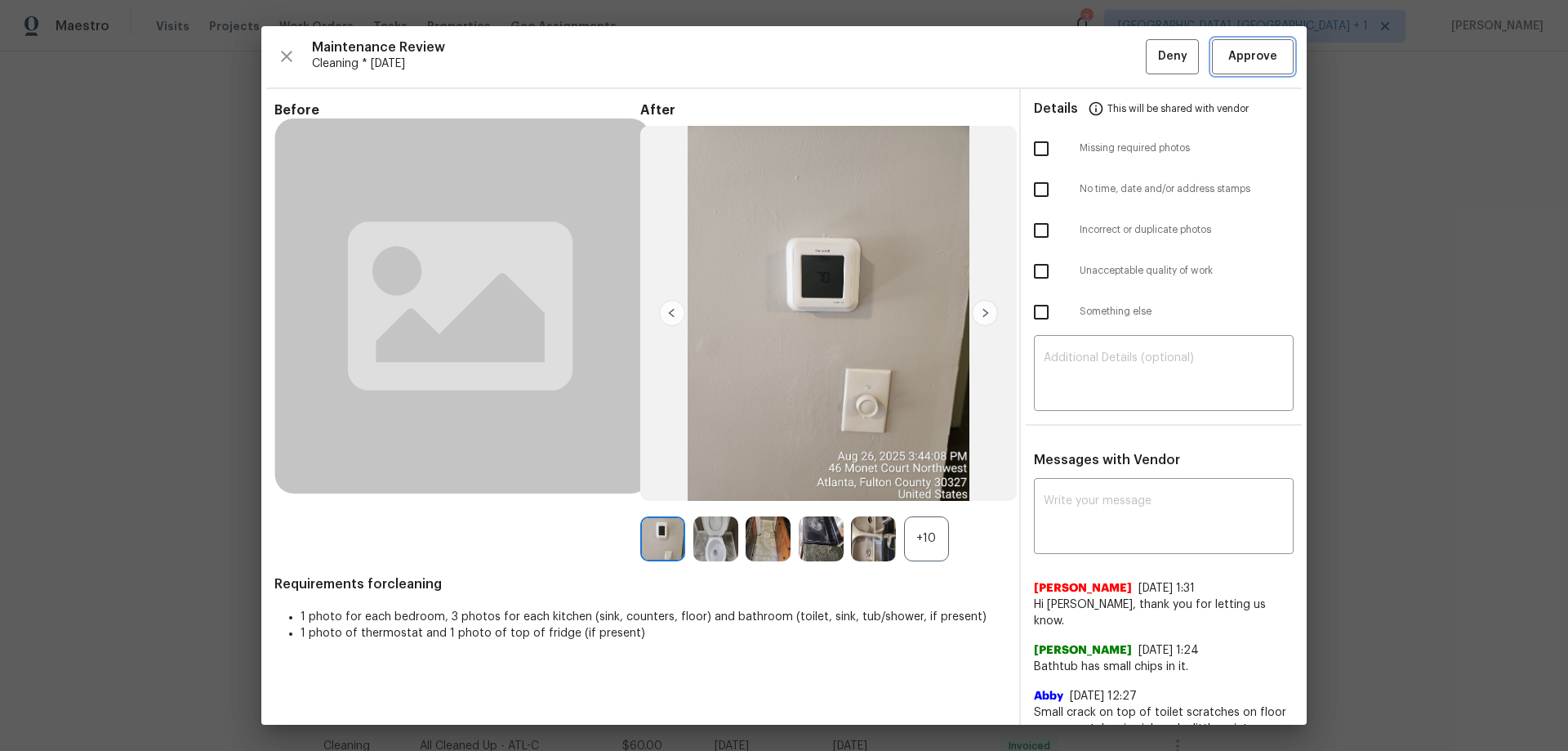
click at [1115, 44] on button "Approve" at bounding box center [1252, 56] width 81 height 35
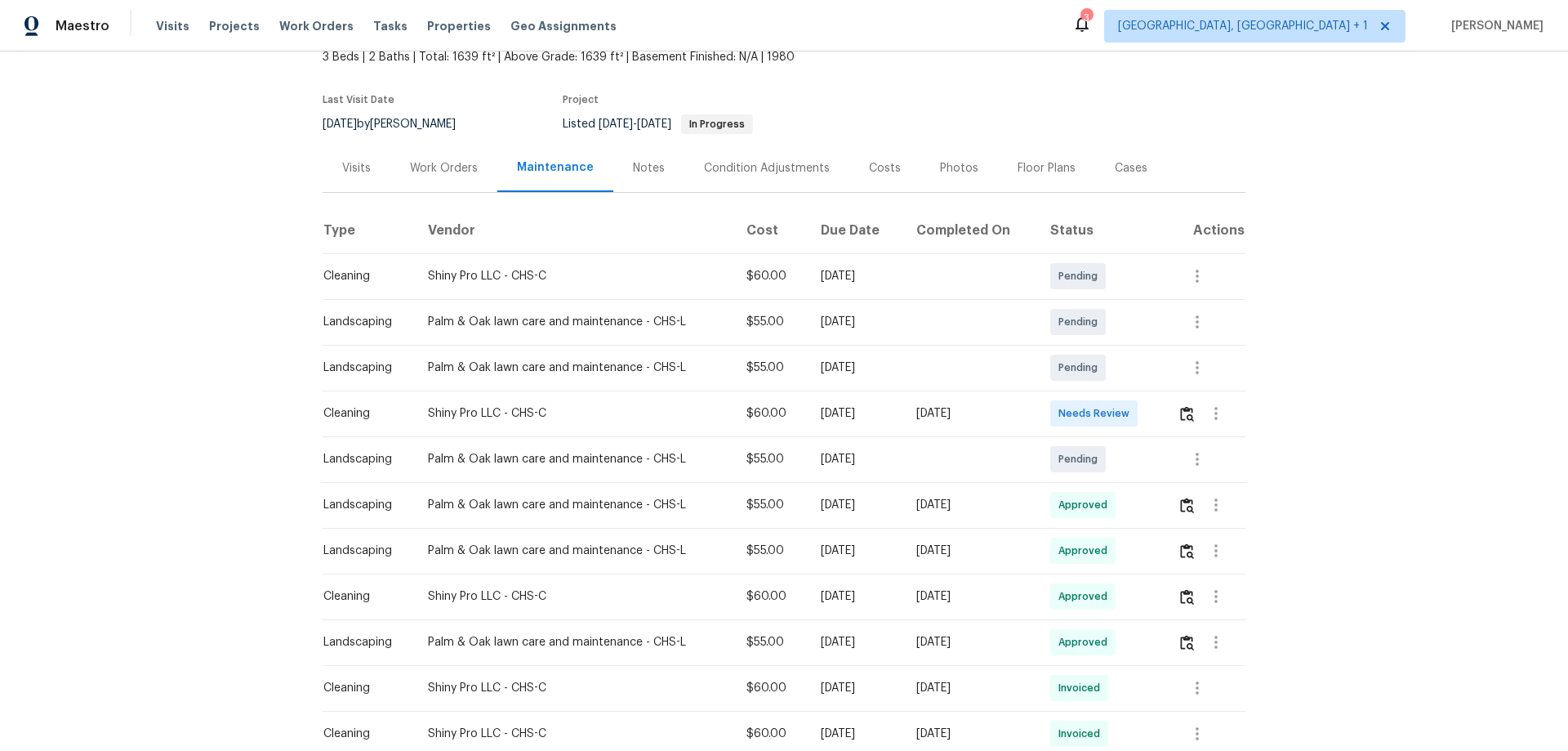
scroll to position [164, 0]
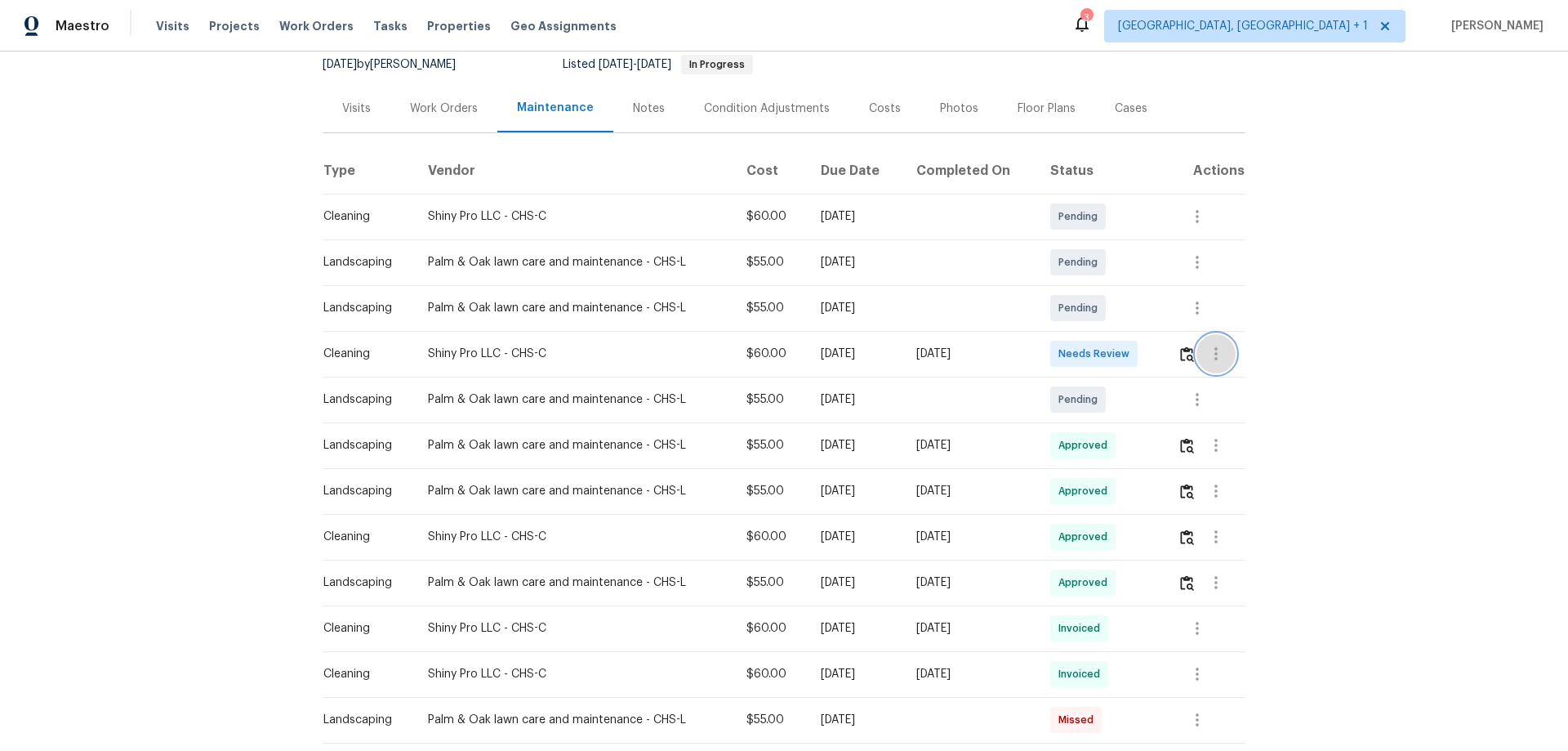
click at [1115, 356] on button "button" at bounding box center [1215, 353] width 39 height 39
click at [1115, 352] on div at bounding box center [784, 376] width 1568 height 751
click at [1115, 352] on img "button" at bounding box center [1187, 354] width 14 height 15
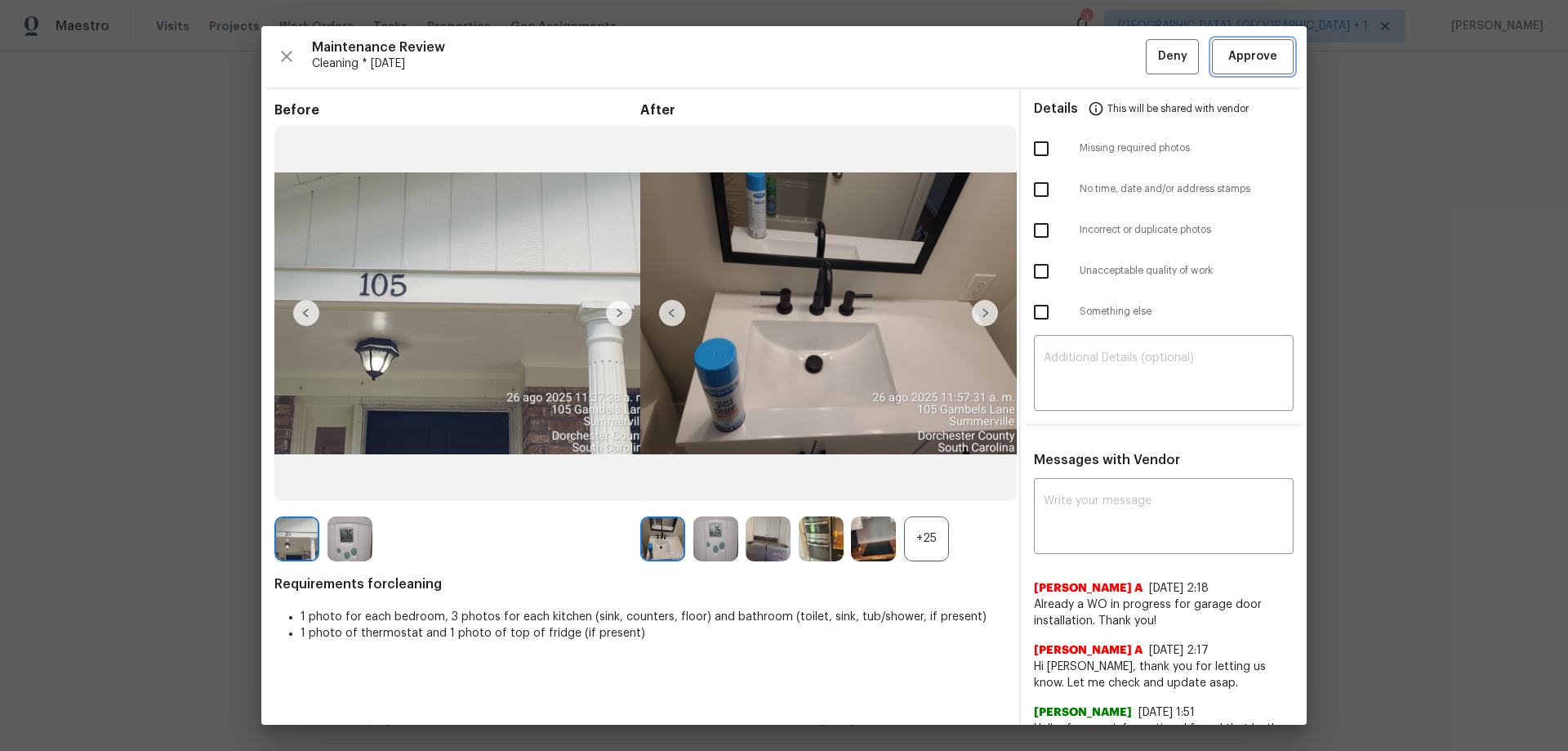
click at [1115, 51] on span "Approve" at bounding box center [1253, 57] width 49 height 21
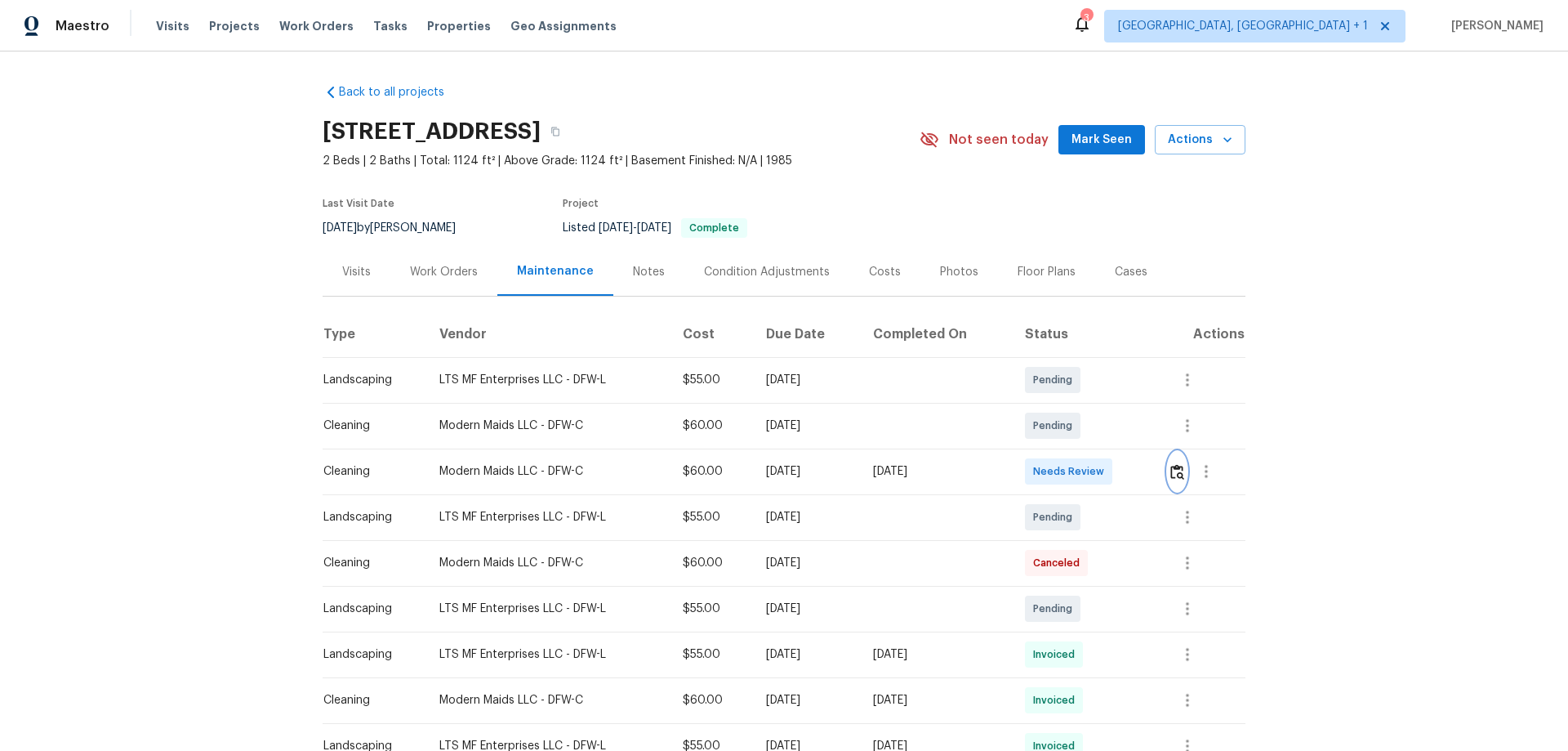
click at [1181, 472] on img "button" at bounding box center [1176, 471] width 14 height 15
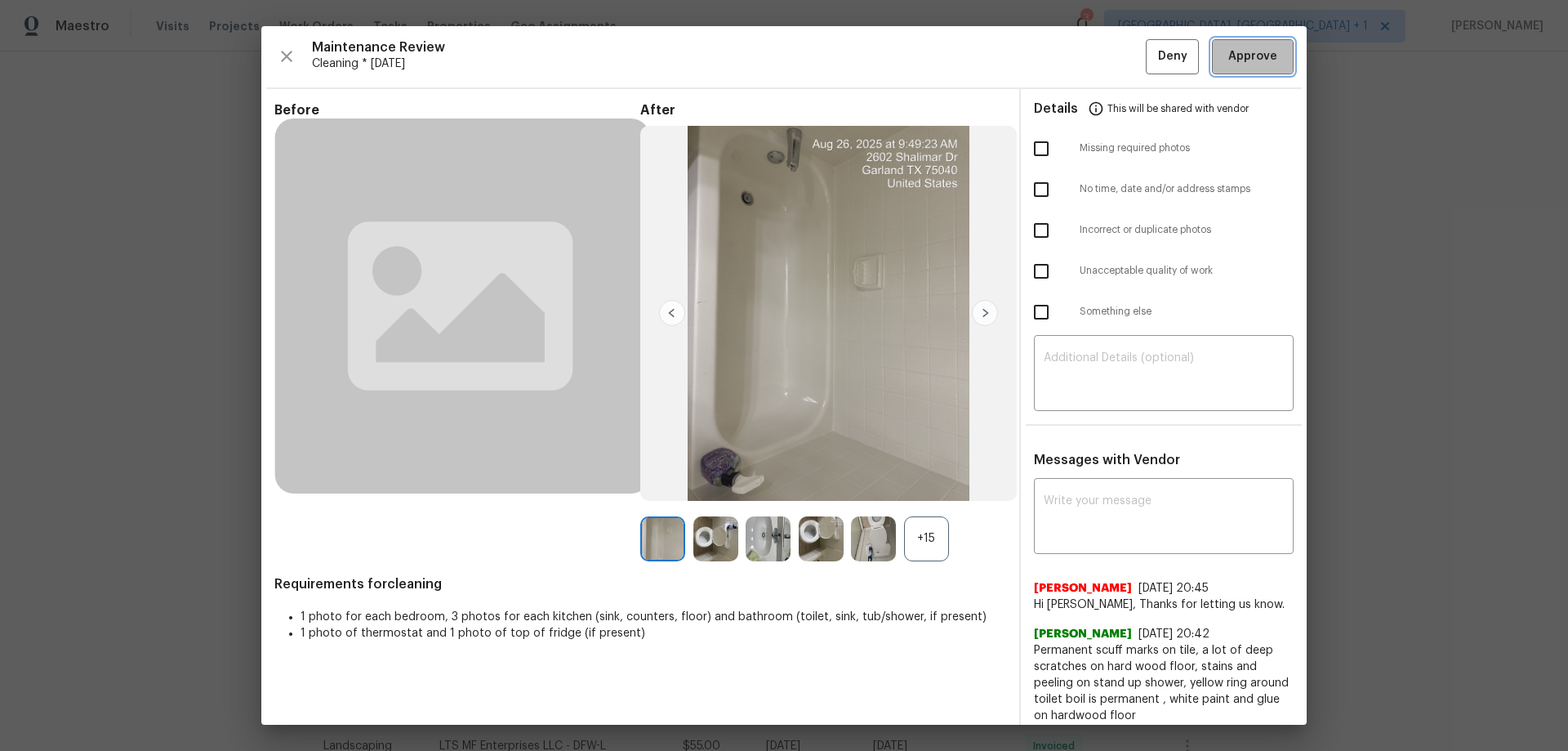
click at [1259, 66] on span "Approve" at bounding box center [1253, 57] width 49 height 21
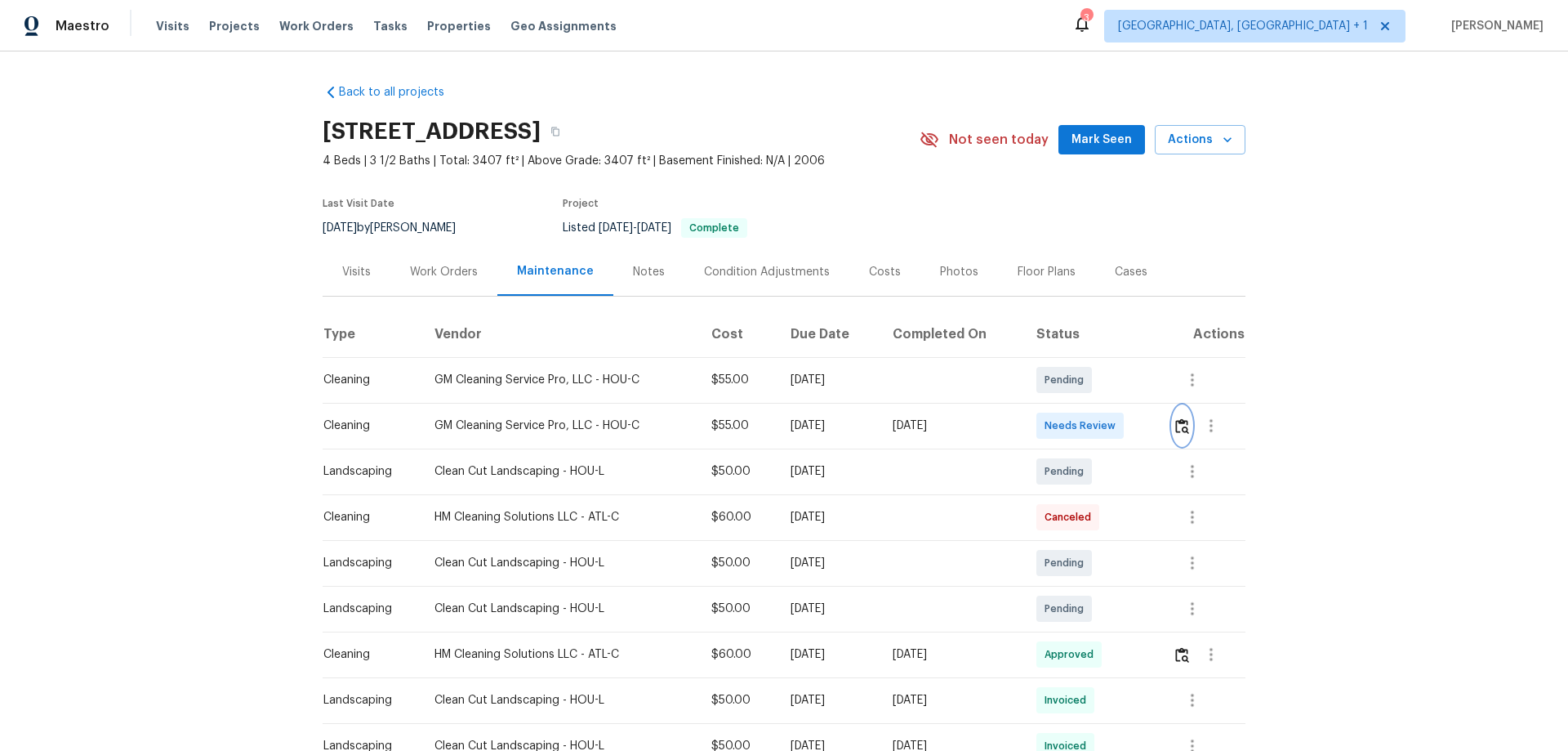
click at [1187, 428] on img "button" at bounding box center [1181, 426] width 14 height 15
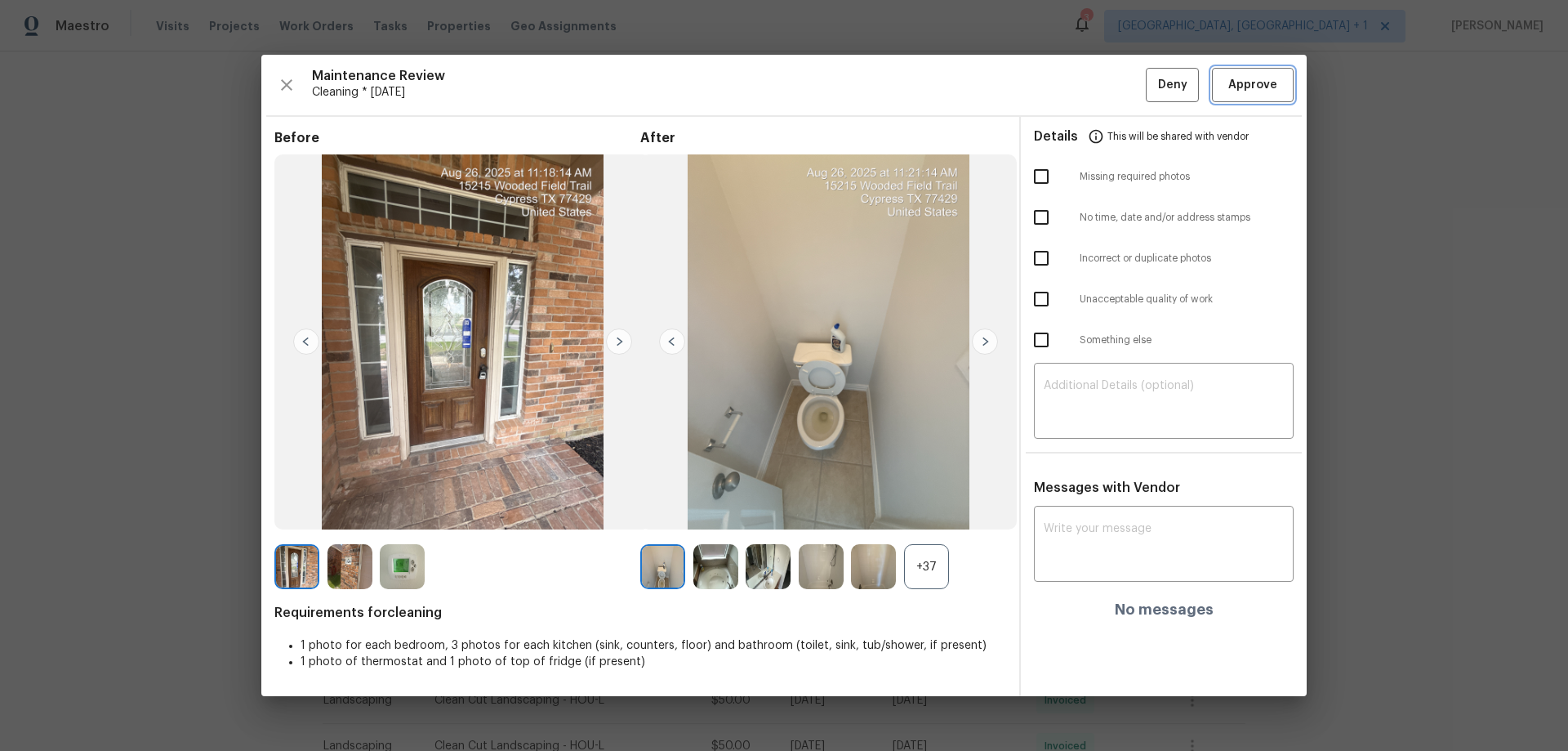
click at [1281, 76] on button "Approve" at bounding box center [1252, 85] width 81 height 35
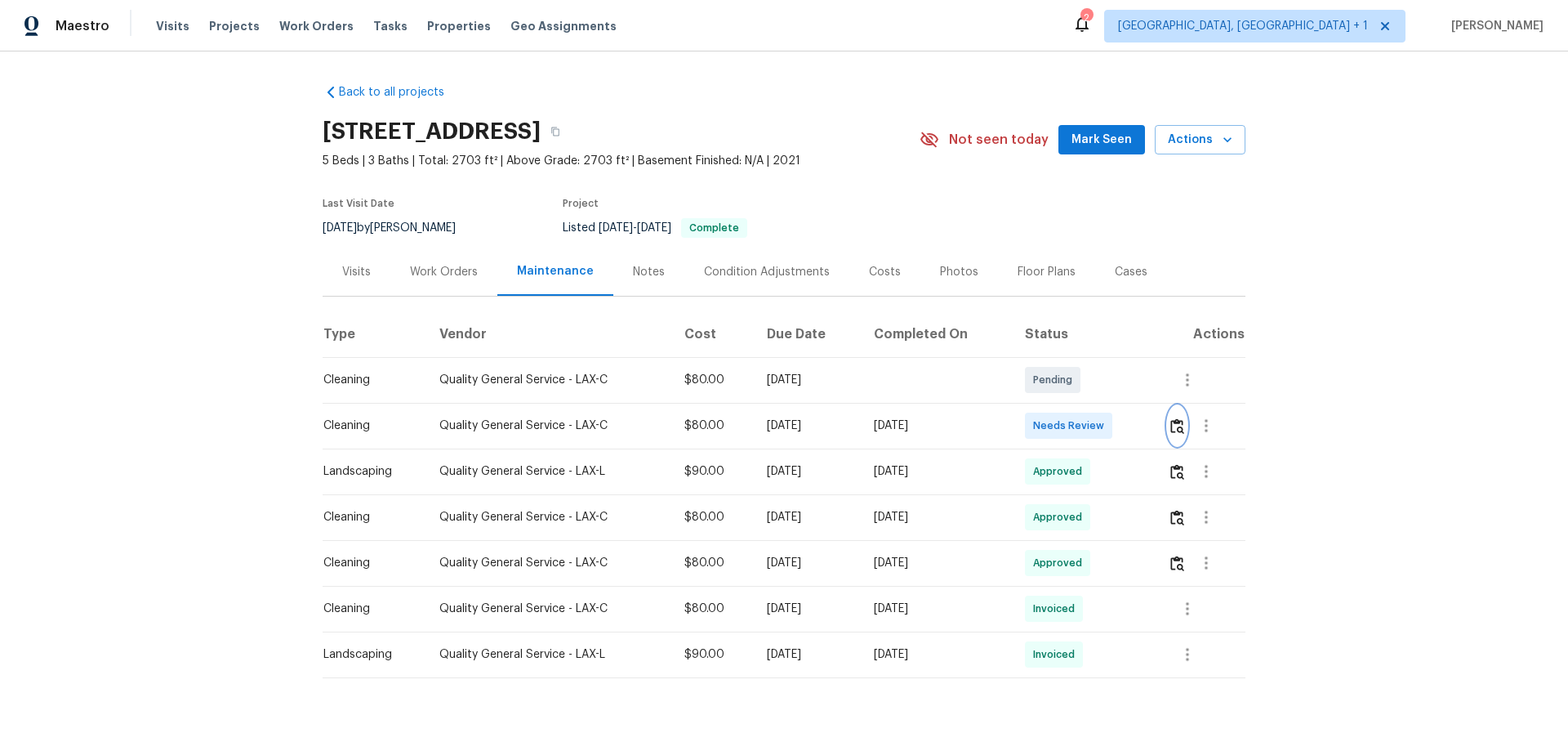
click at [1115, 434] on button "button" at bounding box center [1177, 425] width 19 height 39
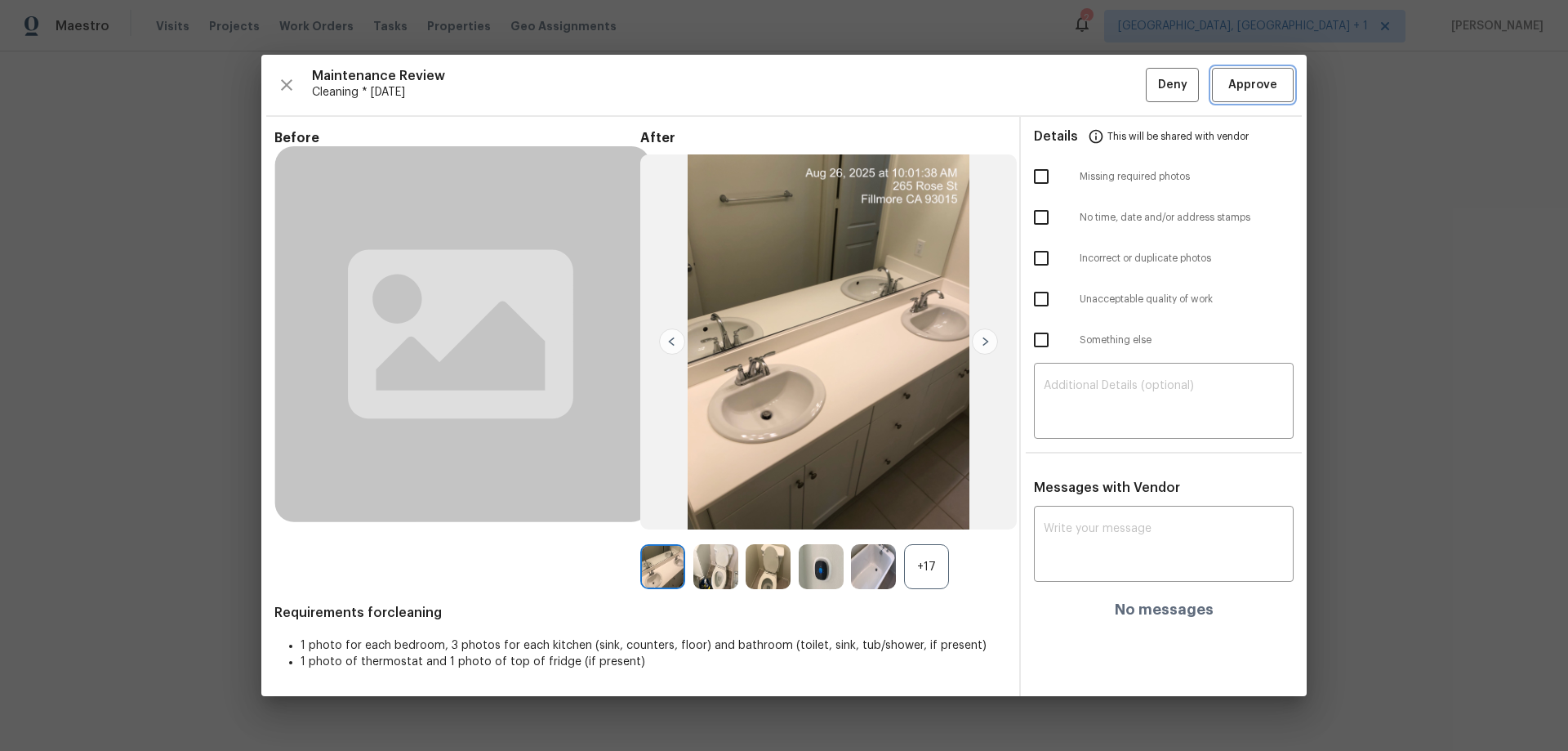
click at [1115, 81] on span "Approve" at bounding box center [1253, 85] width 49 height 21
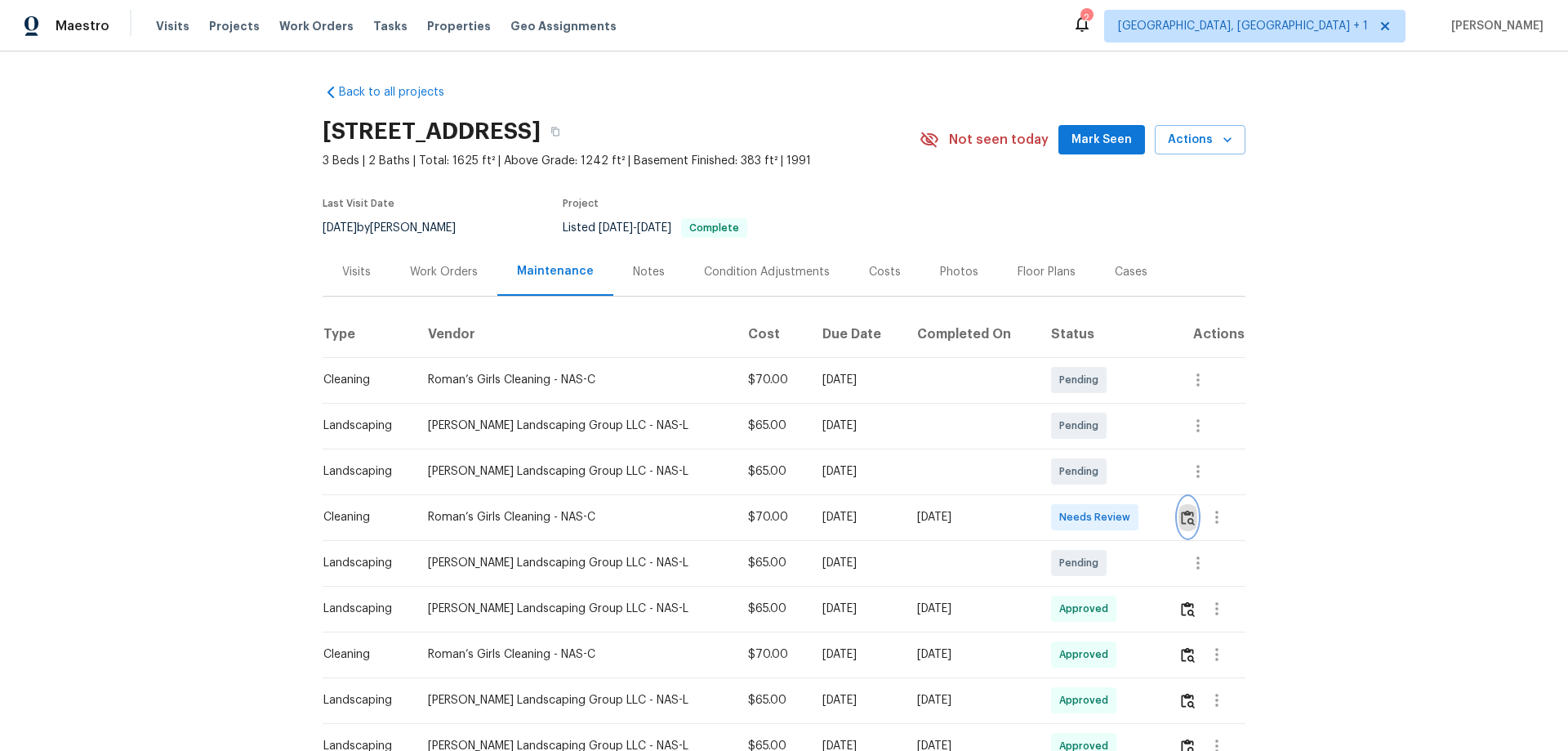
click at [1115, 495] on img "button" at bounding box center [1188, 517] width 14 height 15
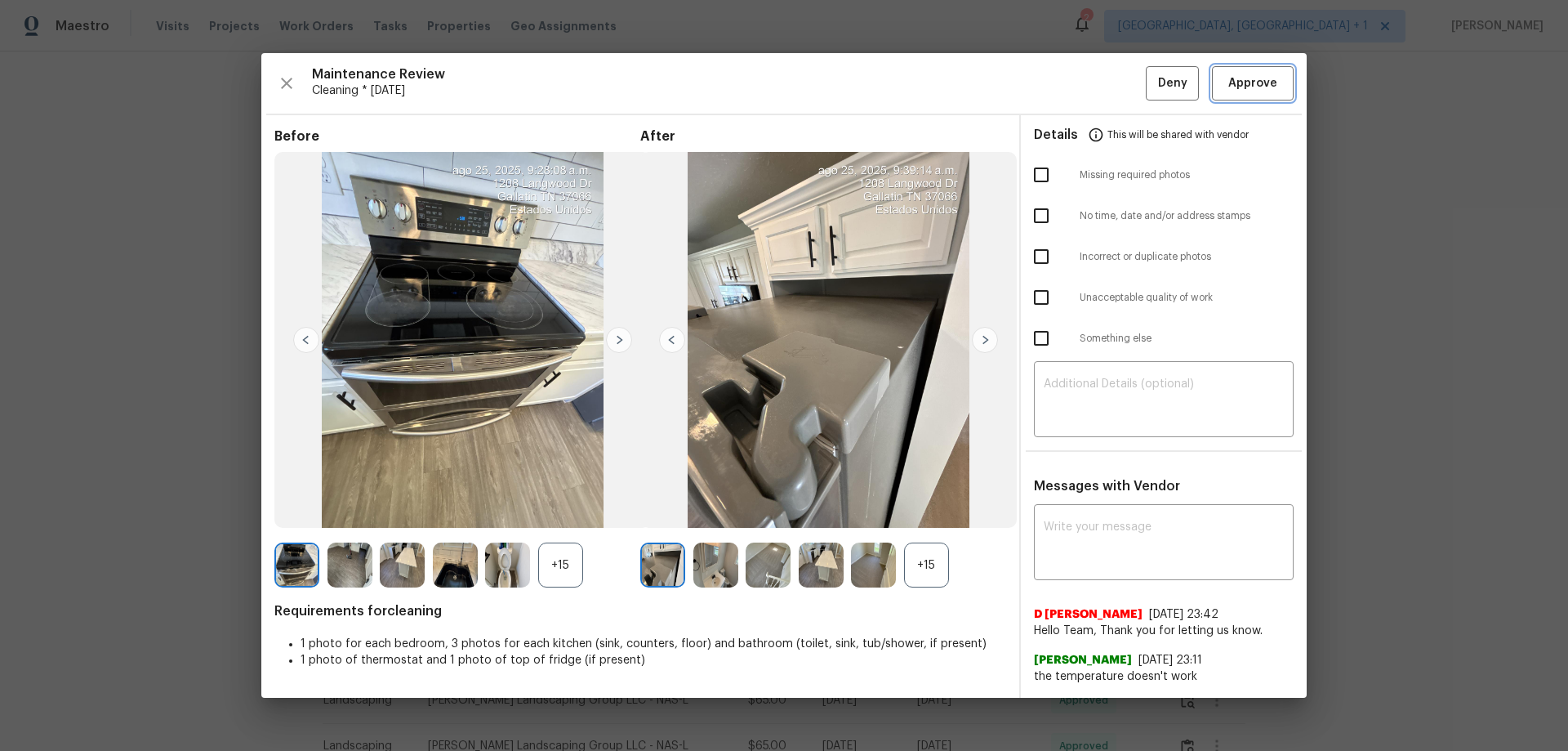
click at [1115, 77] on span "Approve" at bounding box center [1253, 84] width 49 height 21
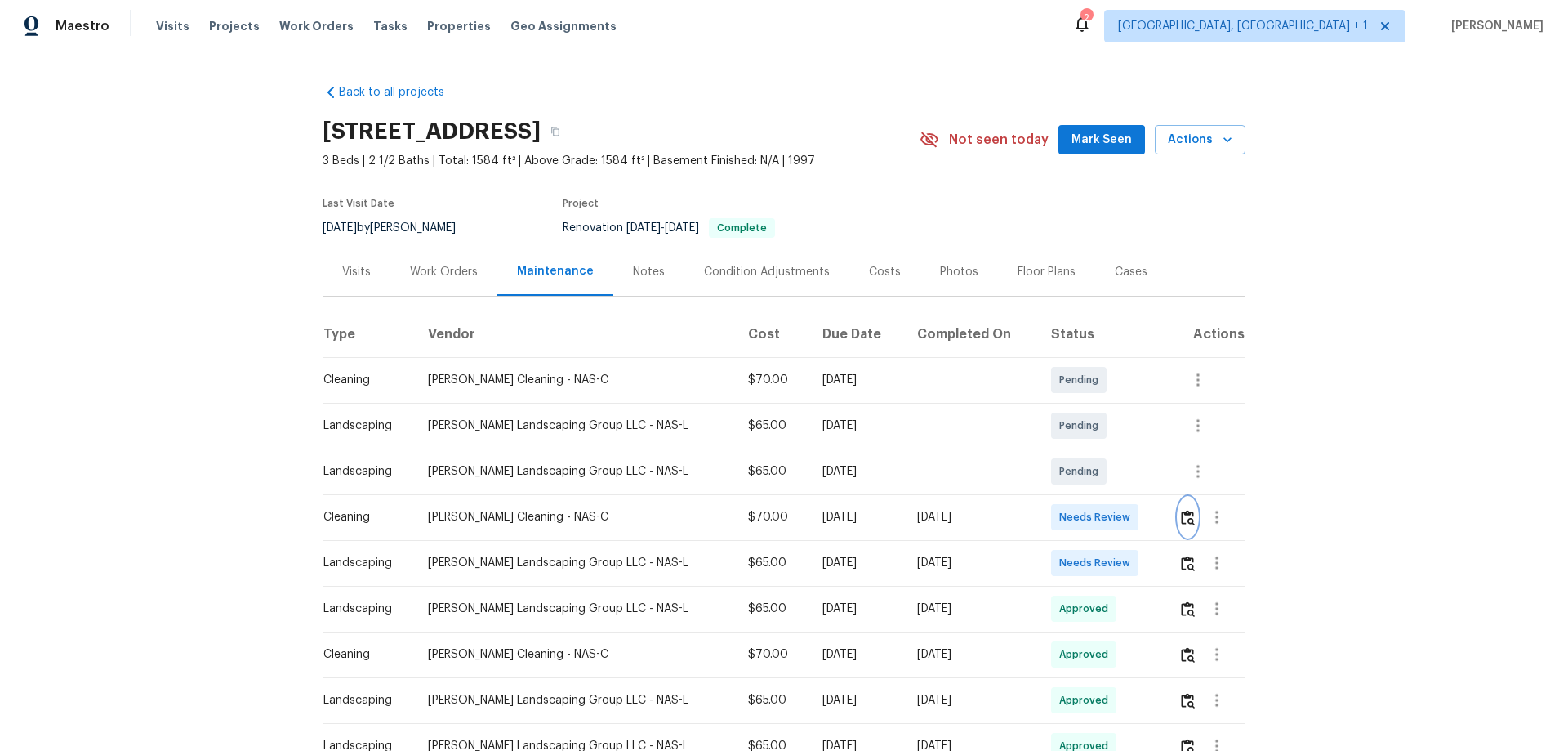
click at [1115, 495] on button "button" at bounding box center [1188, 516] width 19 height 39
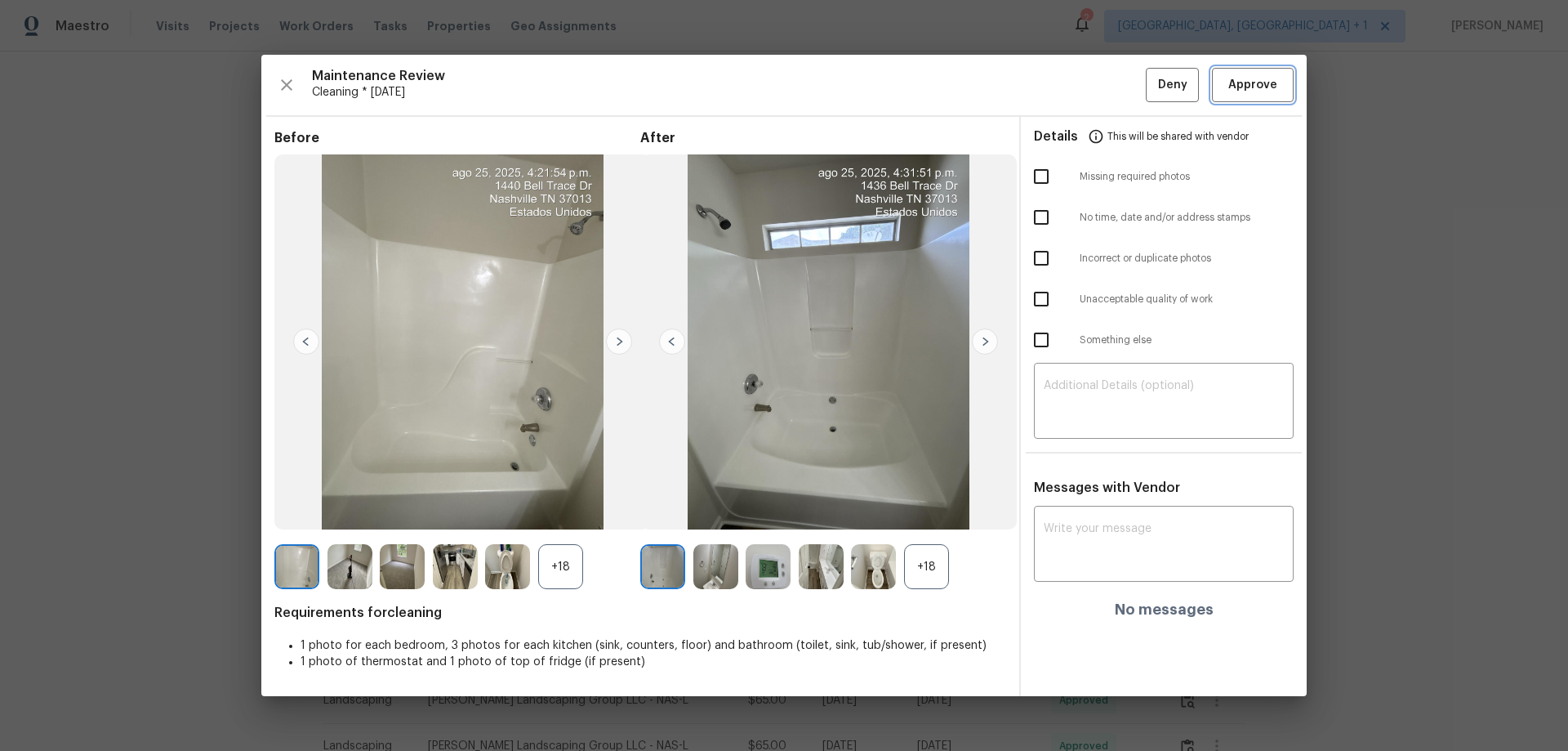
click at [1115, 98] on button "Approve" at bounding box center [1252, 85] width 81 height 35
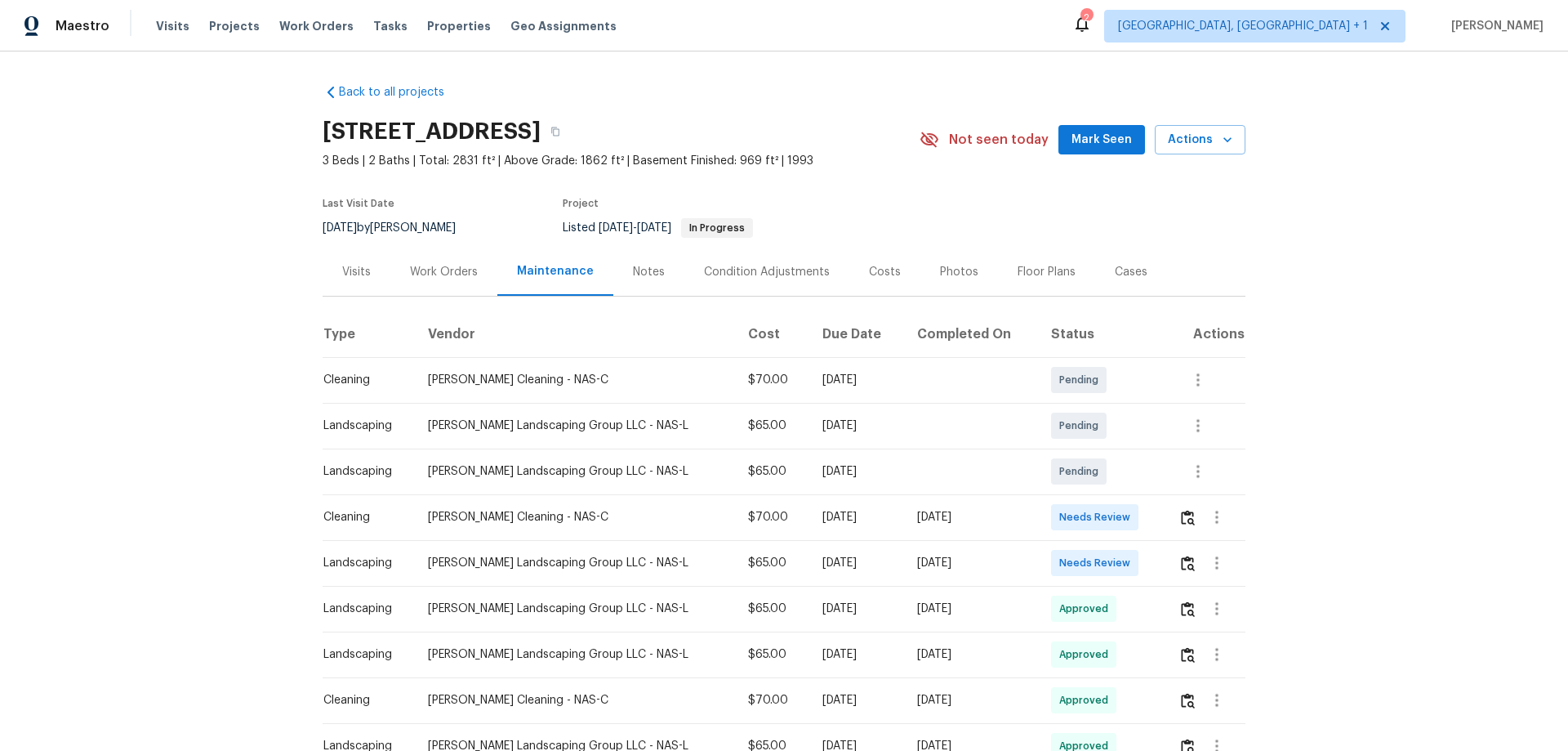
click at [1115, 495] on div at bounding box center [1216, 516] width 39 height 39
click at [1115, 495] on img "button" at bounding box center [1188, 517] width 14 height 15
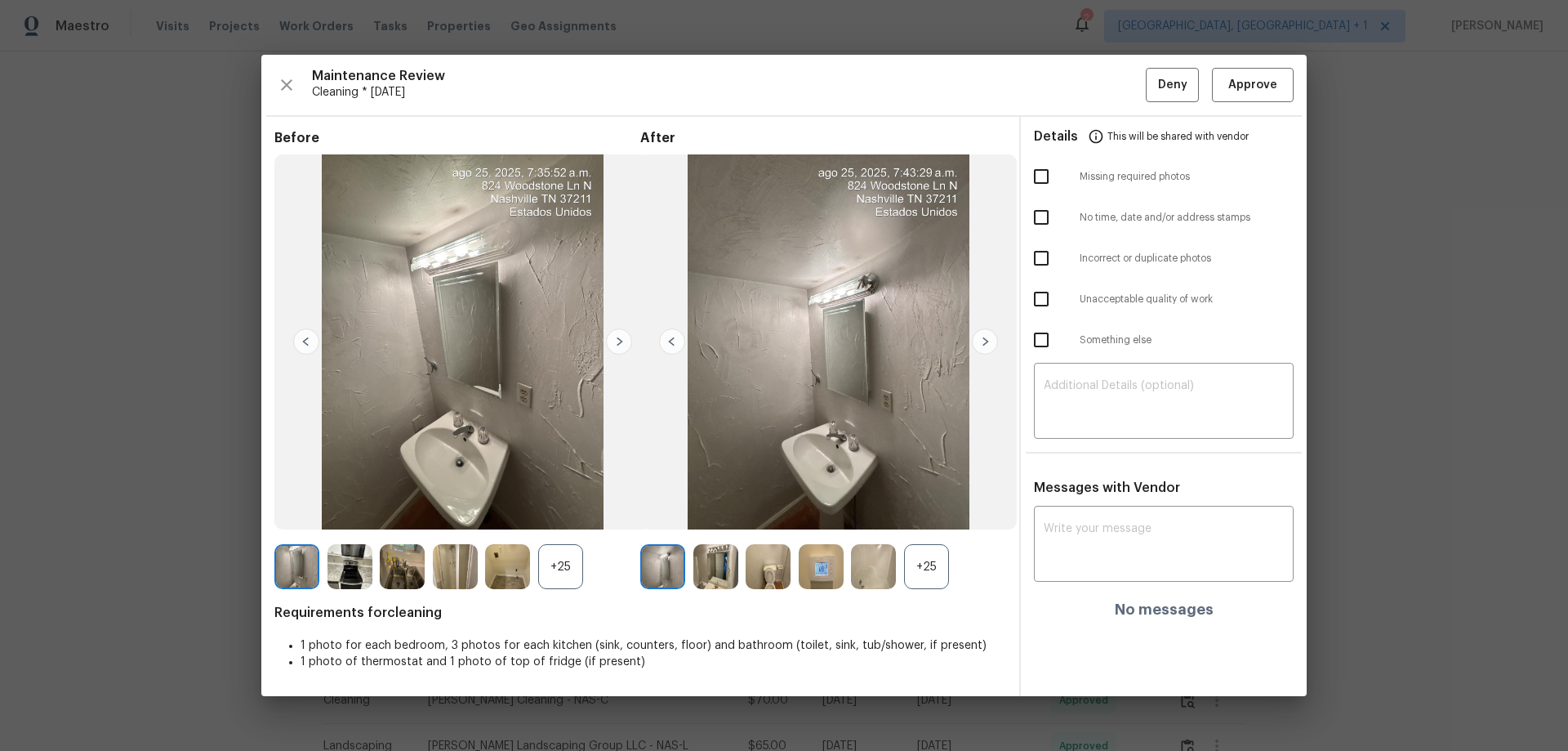
click at [1115, 61] on div "Maintenance Review Cleaning * Mon, Aug 25 Deny Approve Before +25 After +25 Req…" at bounding box center [783, 376] width 1045 height 641
click at [1115, 80] on span "Approve" at bounding box center [1253, 85] width 49 height 21
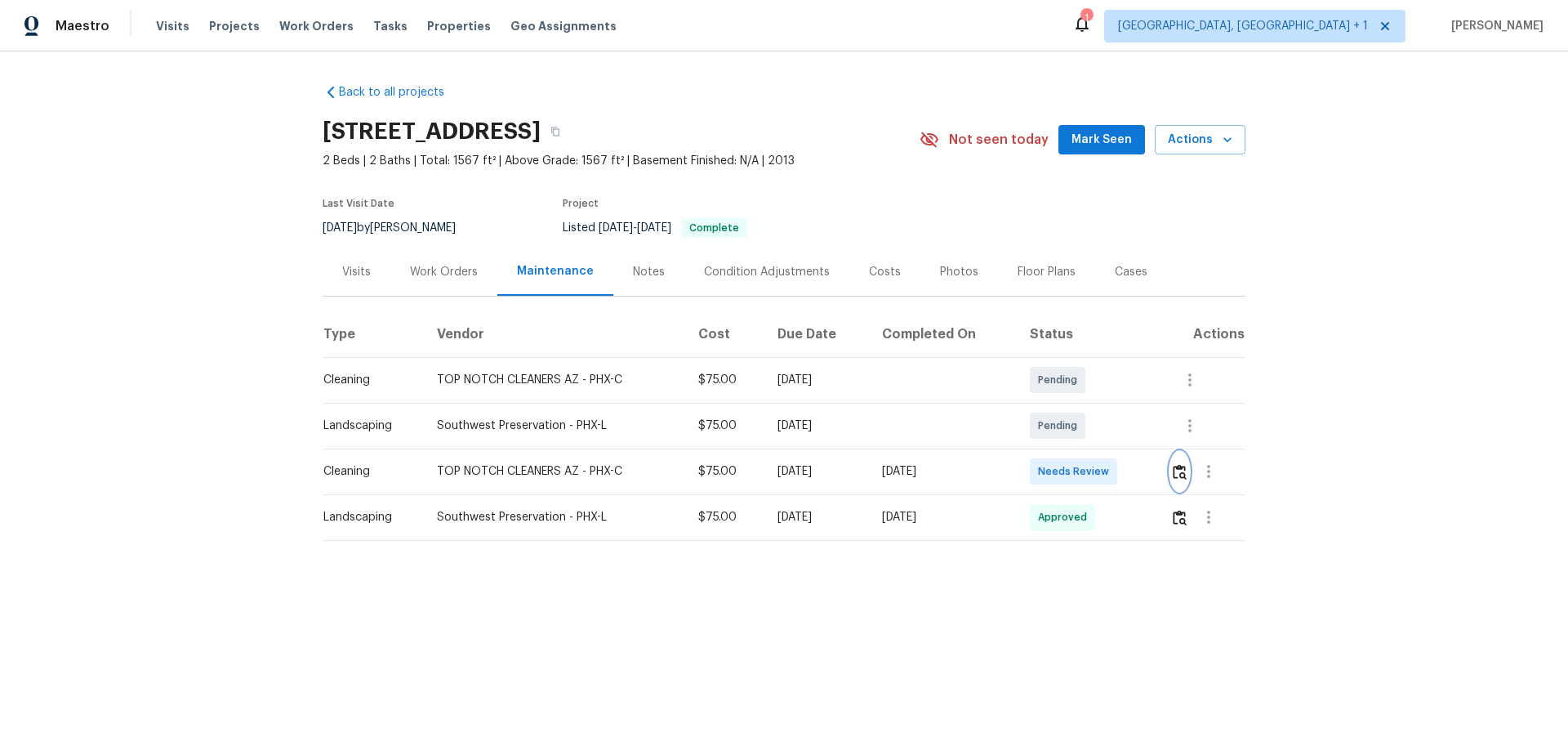
click at [1115, 471] on img "button" at bounding box center [1179, 471] width 14 height 15
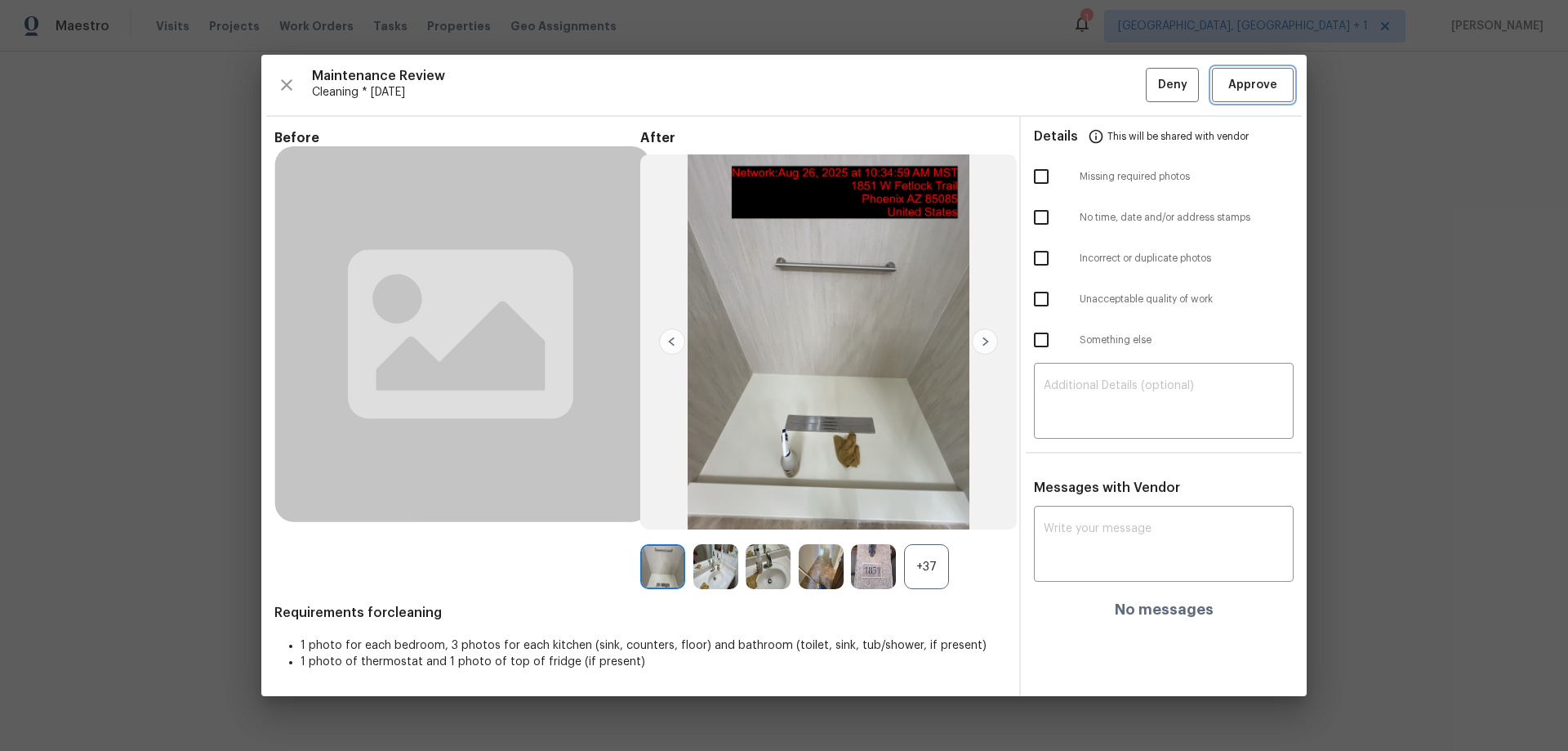
click at [1115, 80] on span "Approve" at bounding box center [1253, 85] width 49 height 21
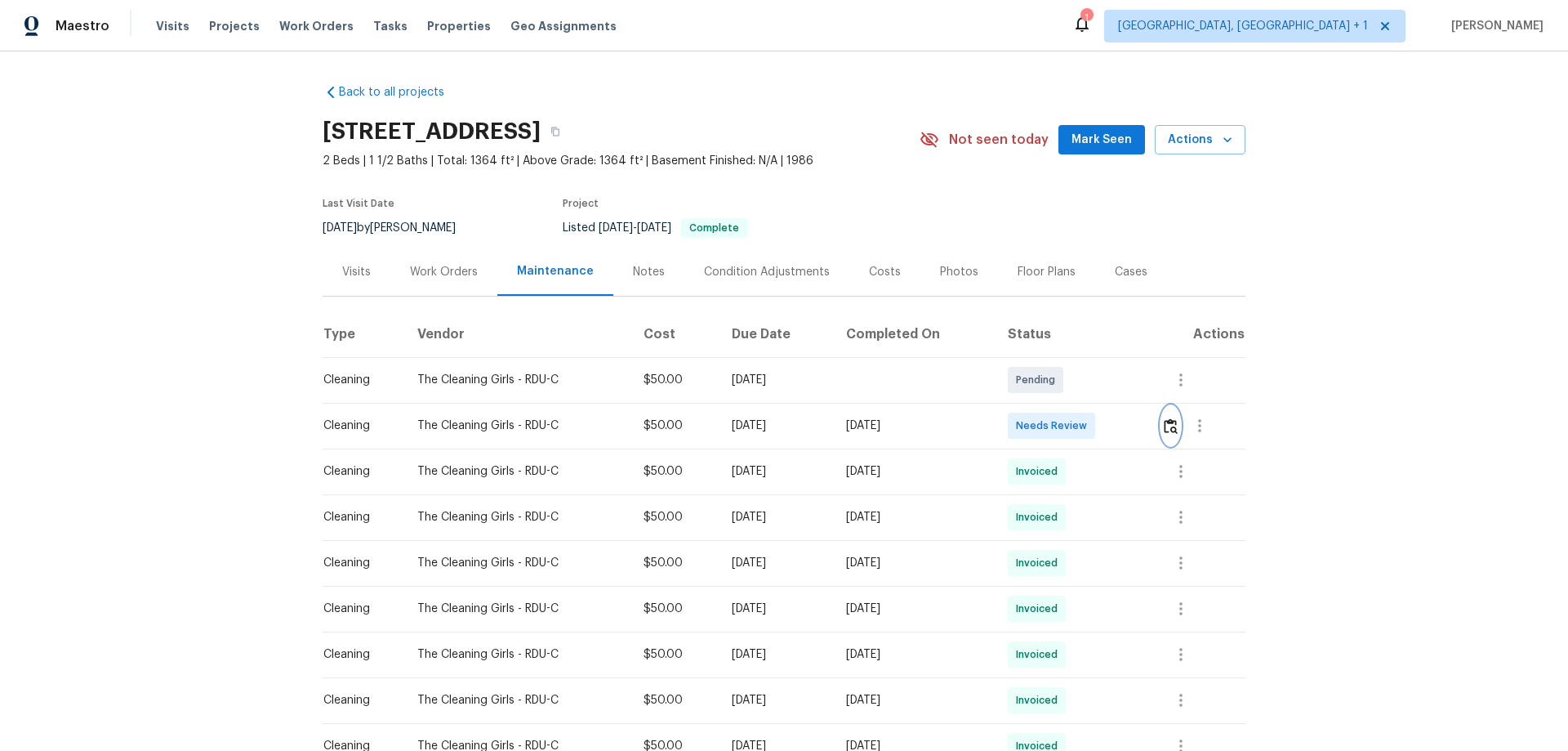
click at [1173, 418] on img "button" at bounding box center [1170, 426] width 14 height 15
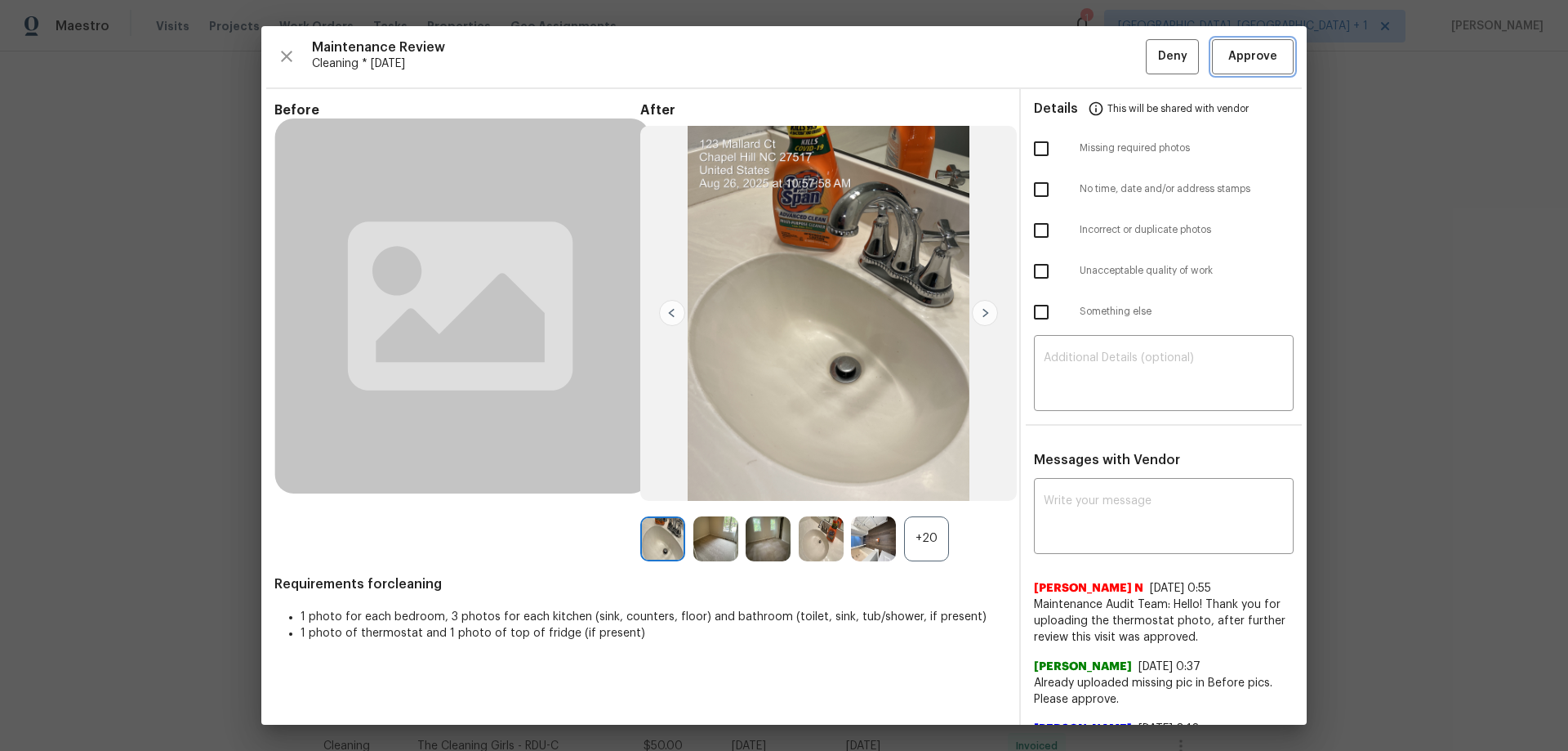
click at [1225, 56] on span "Approve" at bounding box center [1252, 57] width 56 height 21
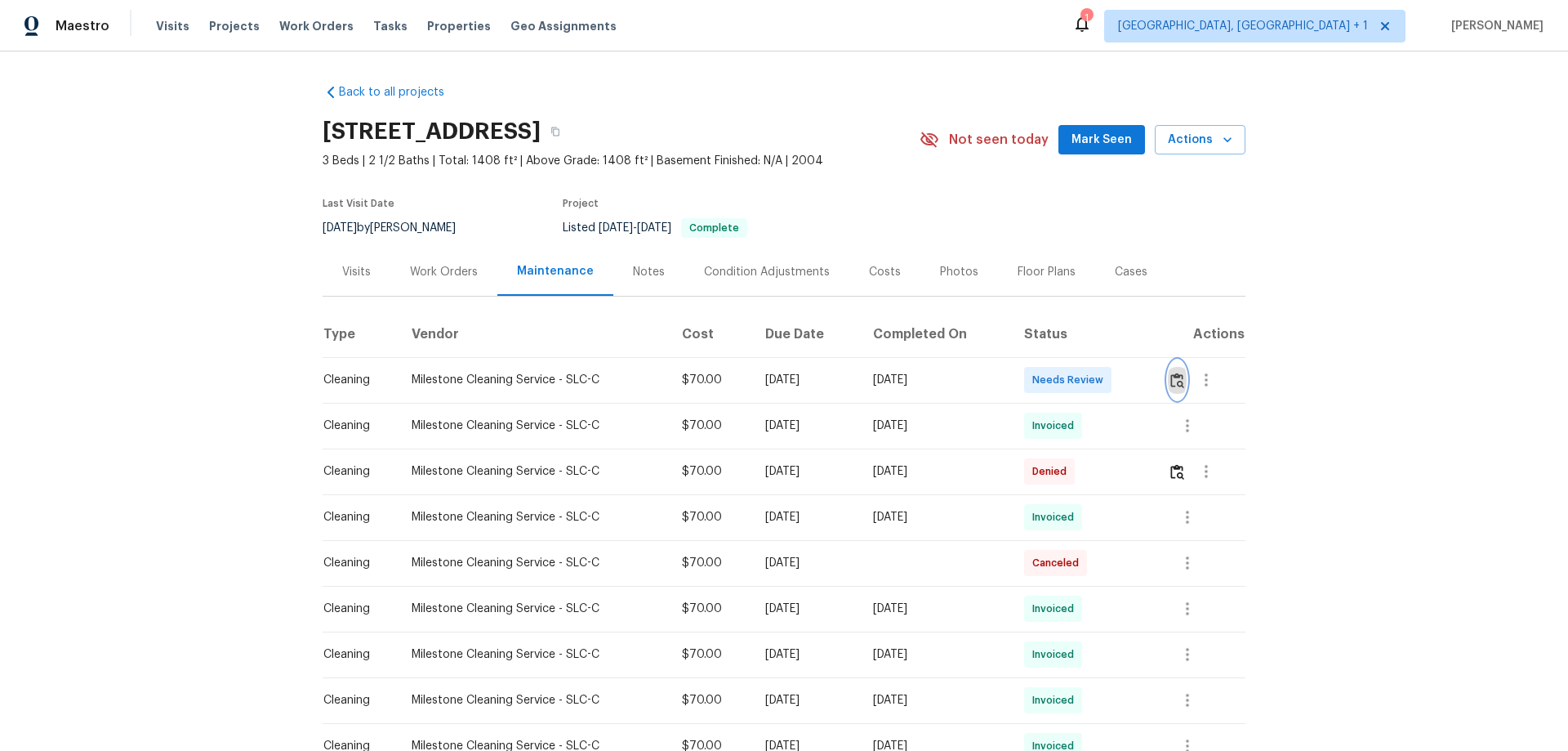
click at [1115, 374] on img "button" at bounding box center [1176, 380] width 14 height 15
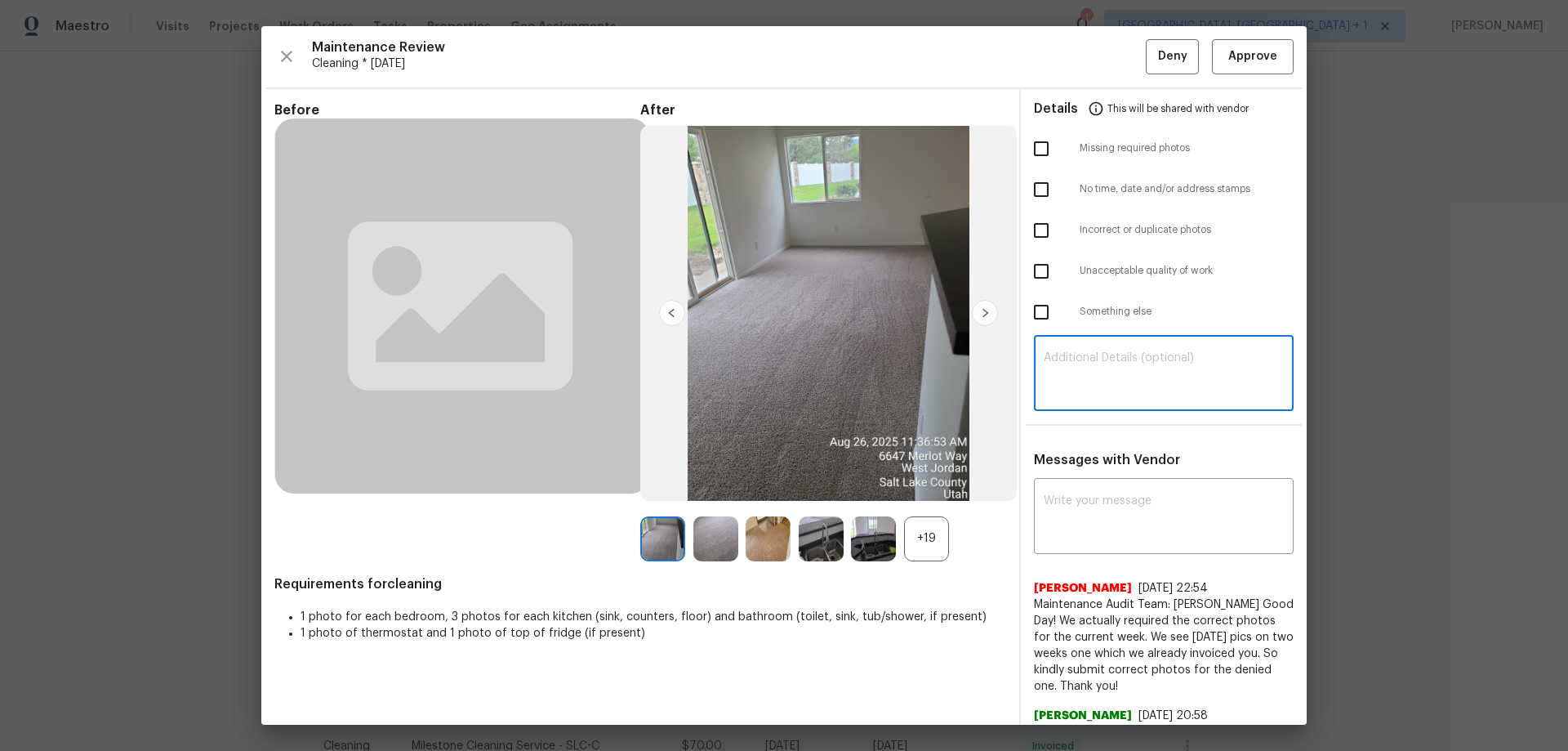
click at [1106, 366] on textarea at bounding box center [1163, 375] width 240 height 45
paste textarea "Maintenance Audit Team: Hello! Unfortunately, this cleaning visit completed on …"
type textarea "Maintenance Audit Team: Hello! Unfortunately, this cleaning visit completed on …"
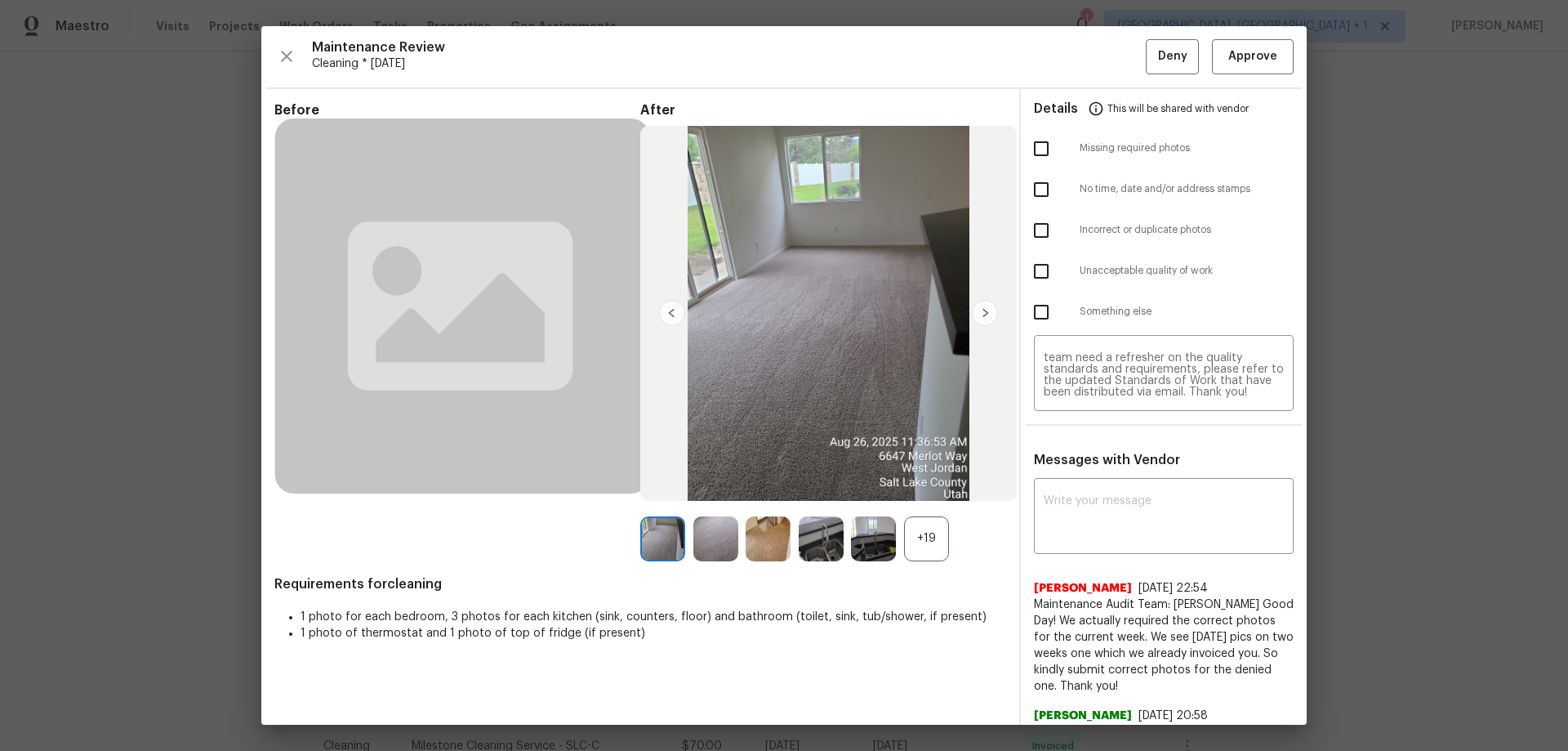
click at [1097, 495] on textarea at bounding box center [1163, 517] width 240 height 45
paste textarea "Maintenance Audit Team: Hello! Unfortunately, this cleaning visit completed on …"
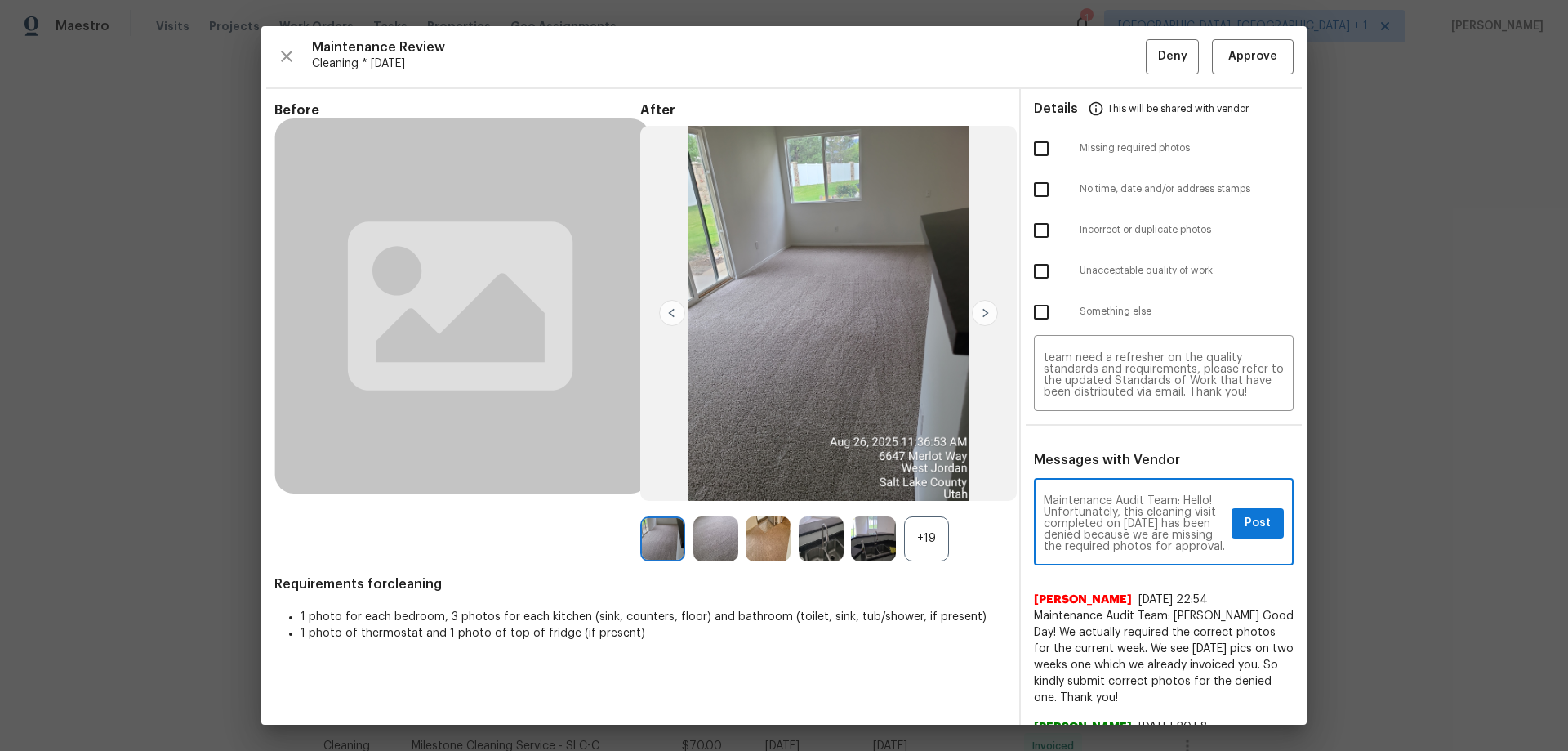
scroll to position [218, 0]
type textarea "Maintenance Audit Team: Hello! Unfortunately, this cleaning visit completed on …"
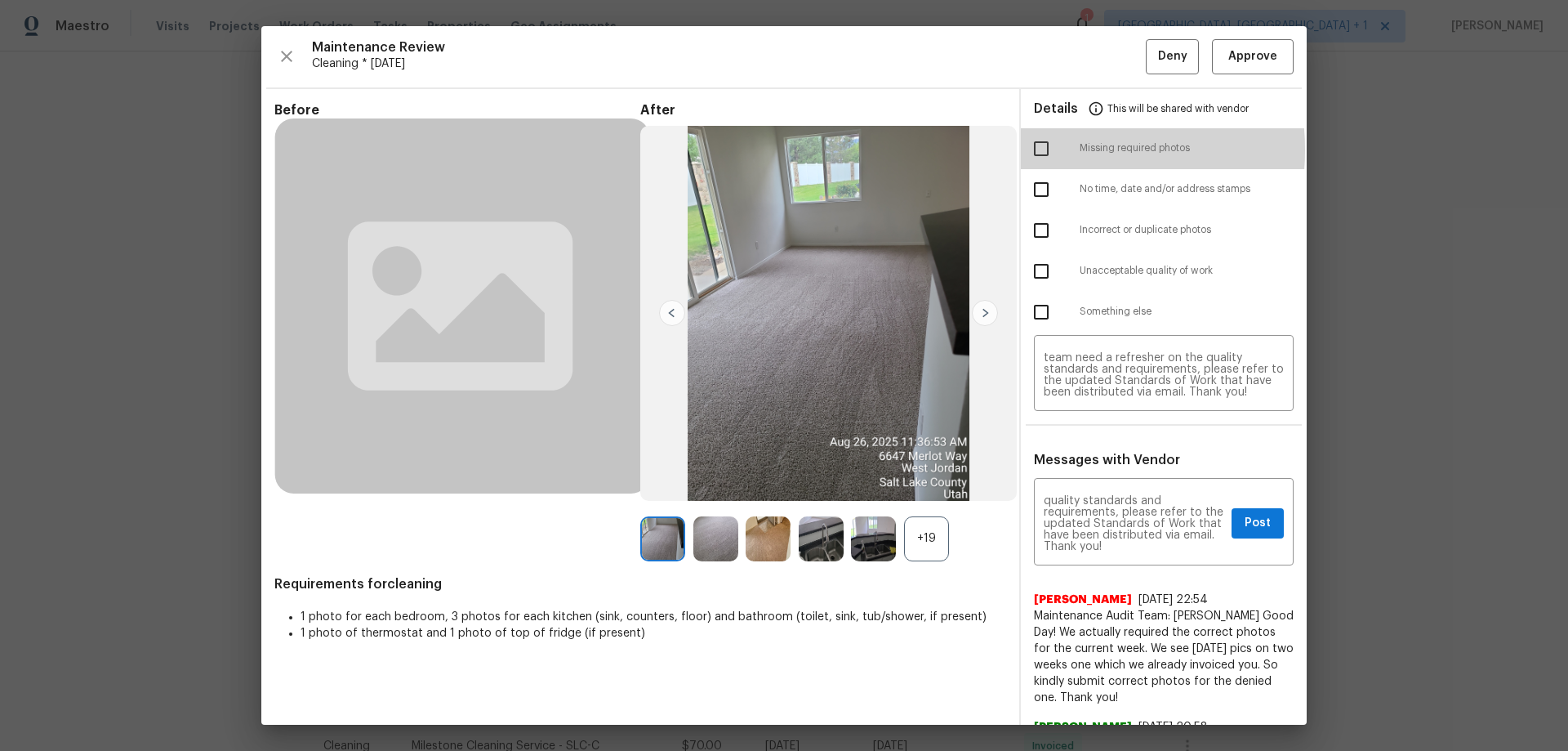
click at [1037, 149] on input "checkbox" at bounding box center [1041, 148] width 34 height 34
checkbox input "true"
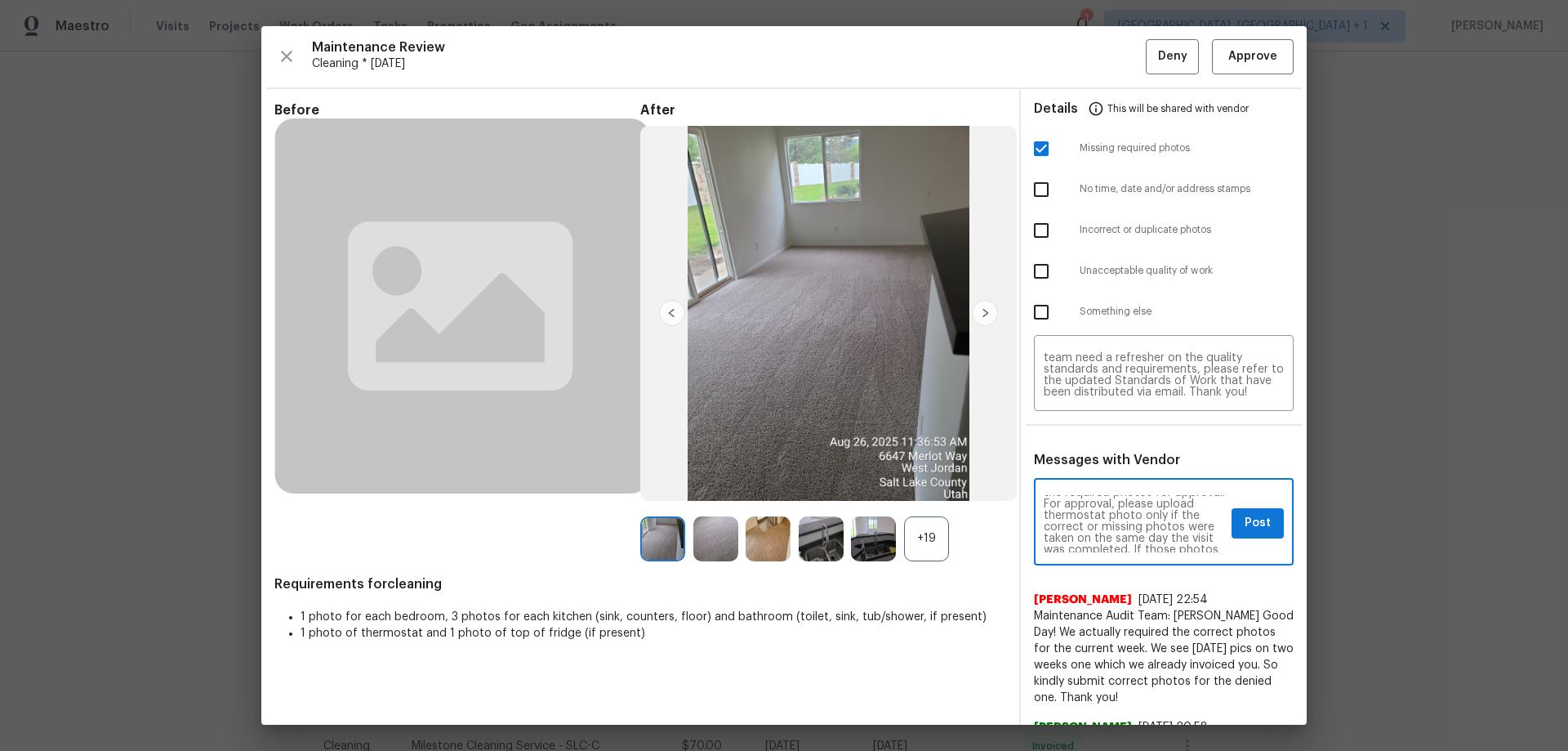
scroll to position [65, 0]
click at [1115, 495] on button "Post" at bounding box center [1257, 523] width 52 height 30
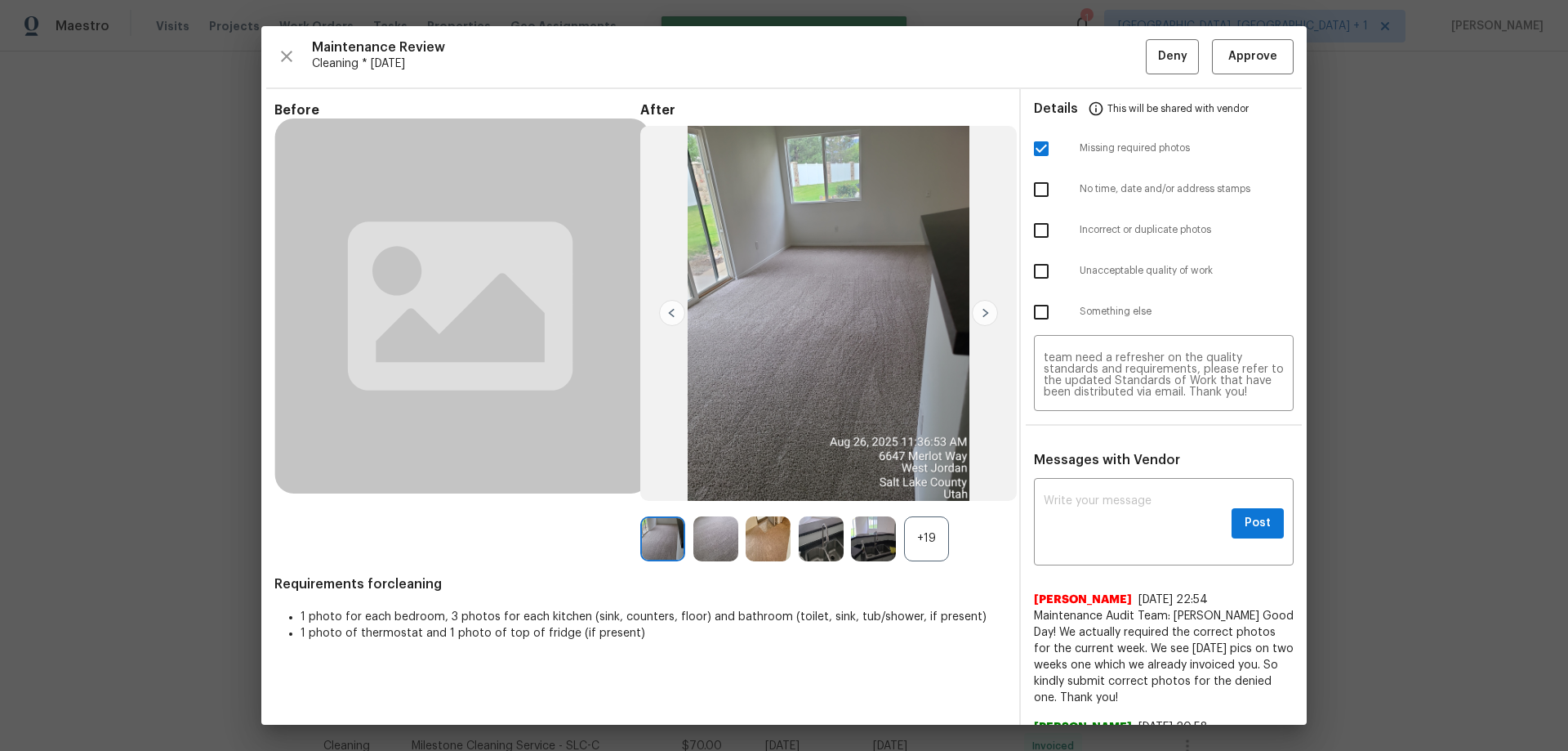
scroll to position [0, 0]
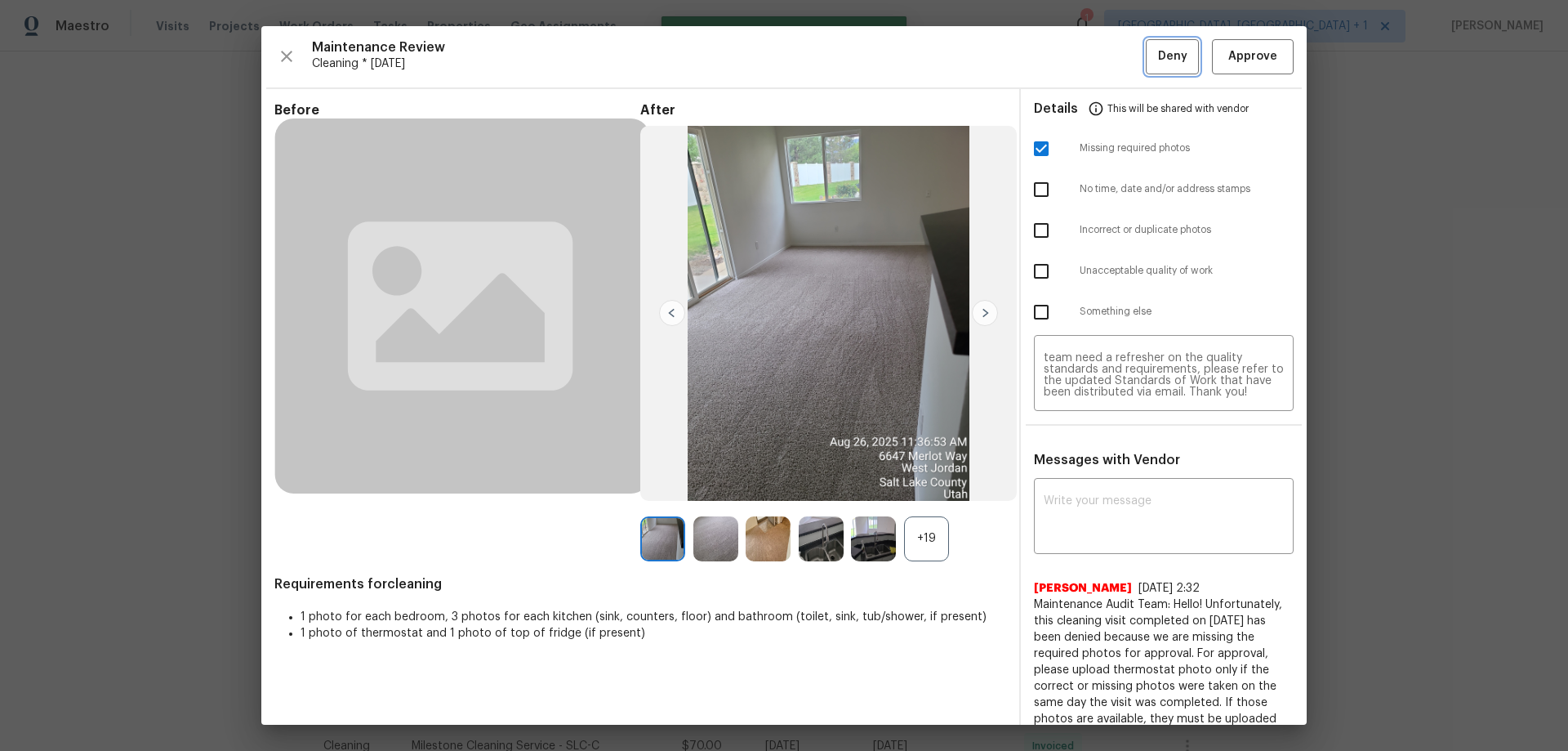
click at [1115, 62] on span "Deny" at bounding box center [1172, 57] width 29 height 21
